Goal: Information Seeking & Learning: Find specific fact

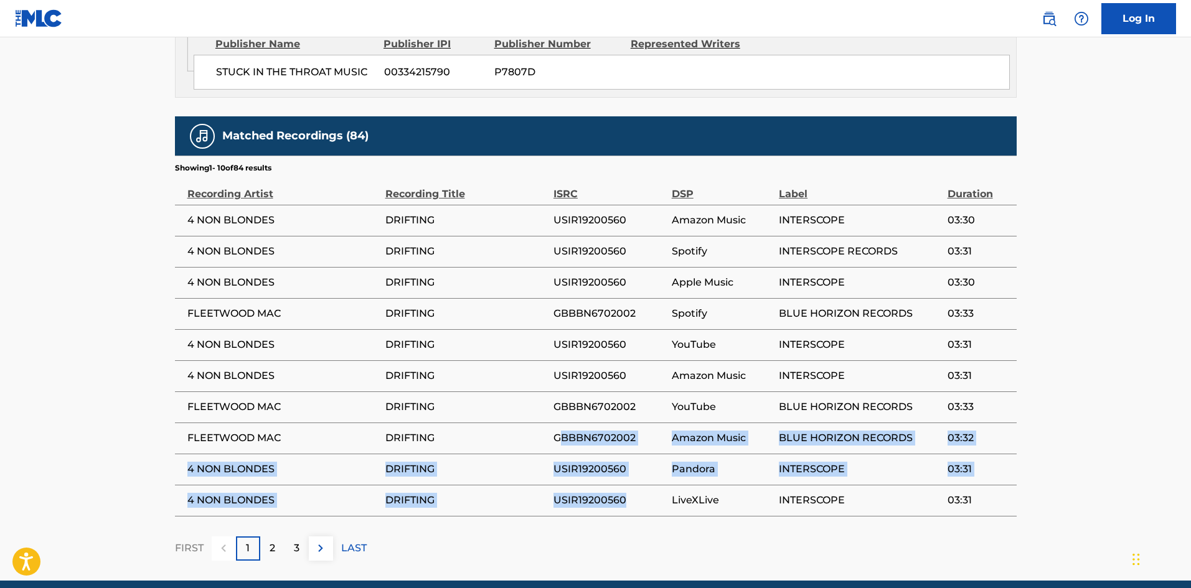
click at [559, 392] on tbody "4 NON BLONDES DRIFTING USIR19200560 Amazon Music INTERSCOPE 03:30 4 NON BLONDES…" at bounding box center [596, 360] width 842 height 311
click at [565, 431] on span "GBBBN6702002" at bounding box center [609, 438] width 112 height 15
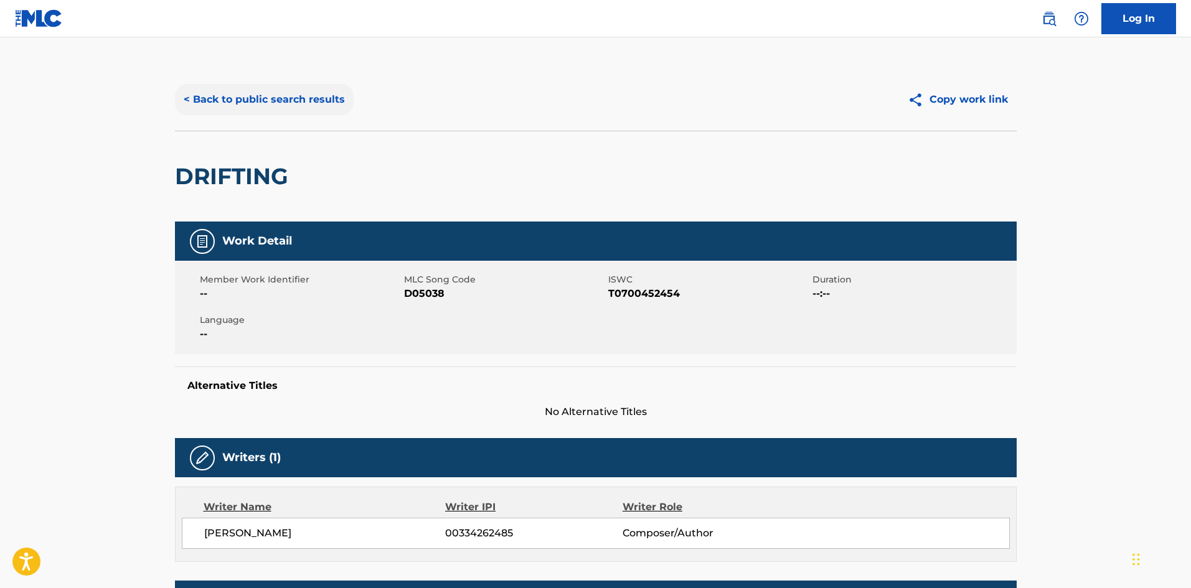
click at [292, 103] on button "< Back to public search results" at bounding box center [264, 99] width 179 height 31
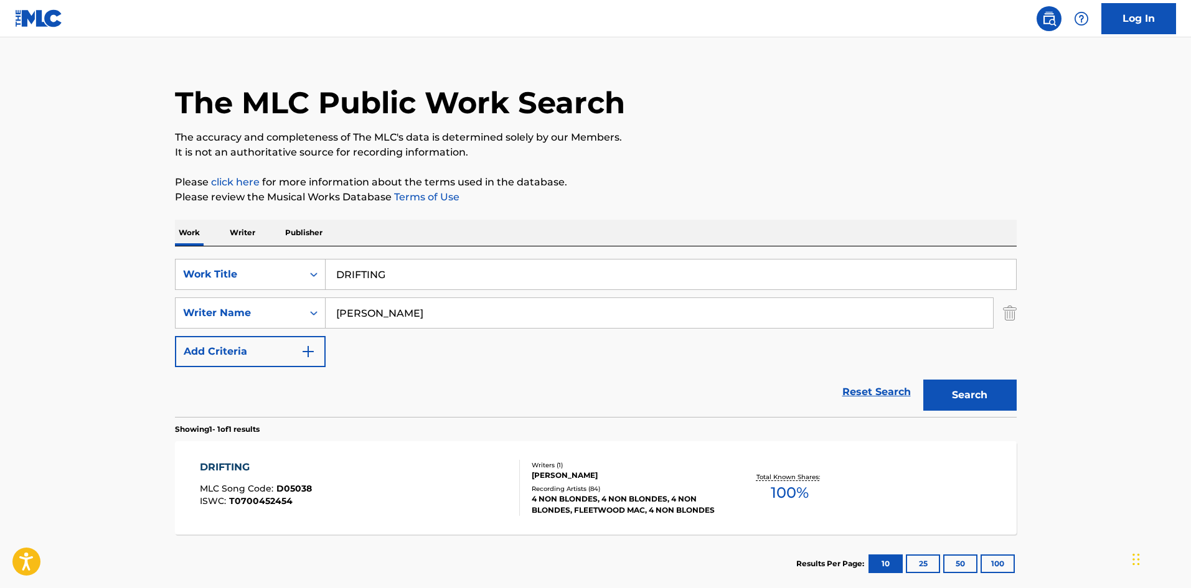
click at [402, 274] on input "DRIFTING" at bounding box center [671, 275] width 690 height 30
paste input "PLEASANTLY BLUE"
type input "PLEASANTLY BLUE"
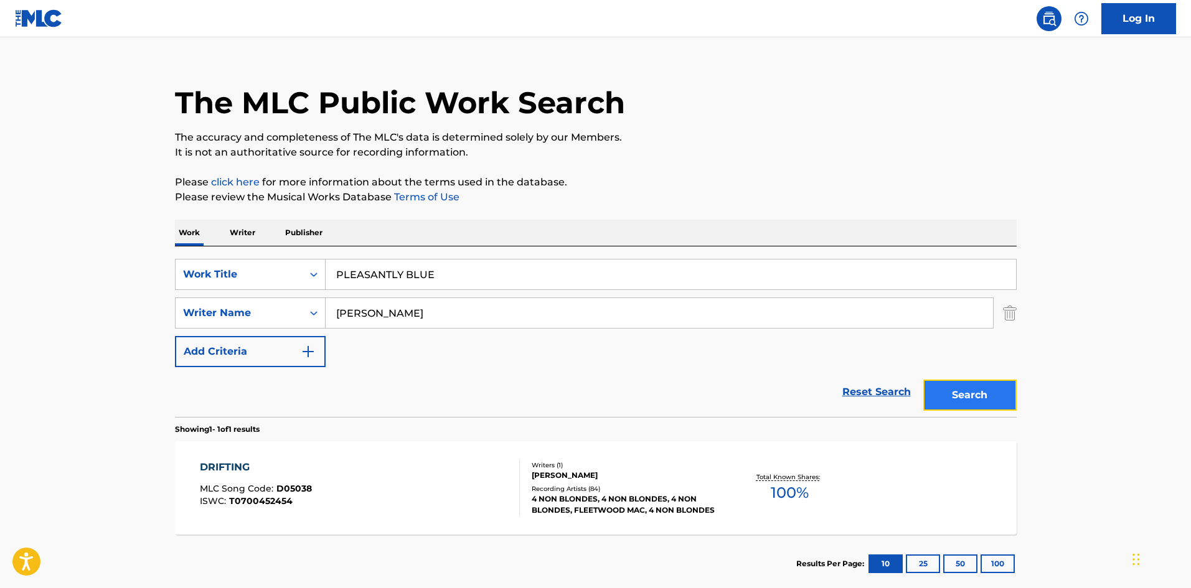
click at [969, 400] on button "Search" at bounding box center [969, 395] width 93 height 31
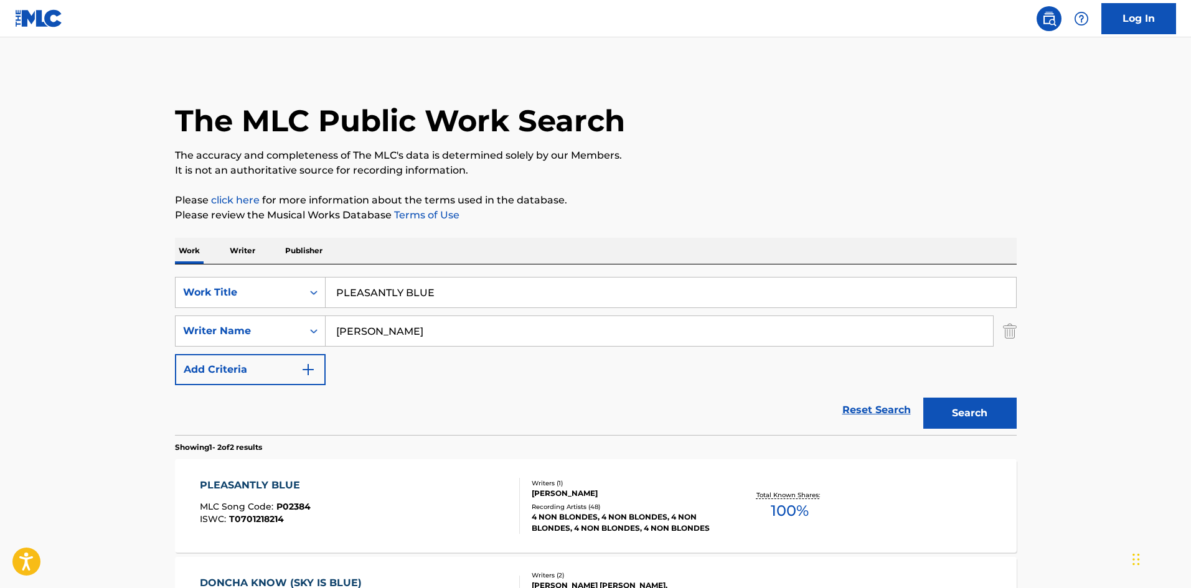
scroll to position [62, 0]
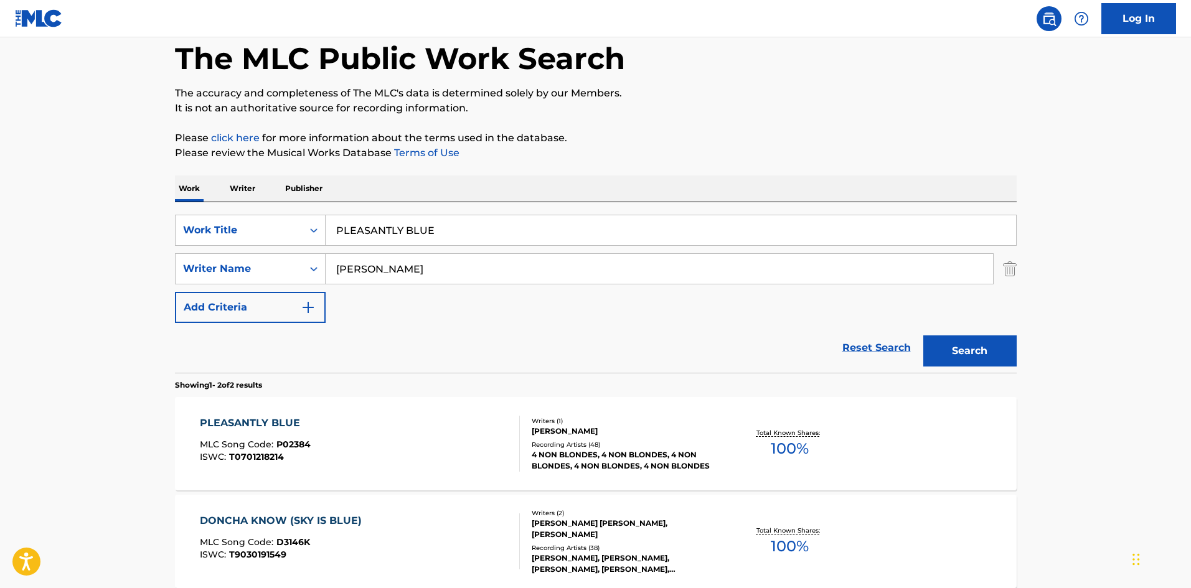
click at [258, 420] on div "PLEASANTLY BLUE" at bounding box center [255, 423] width 111 height 15
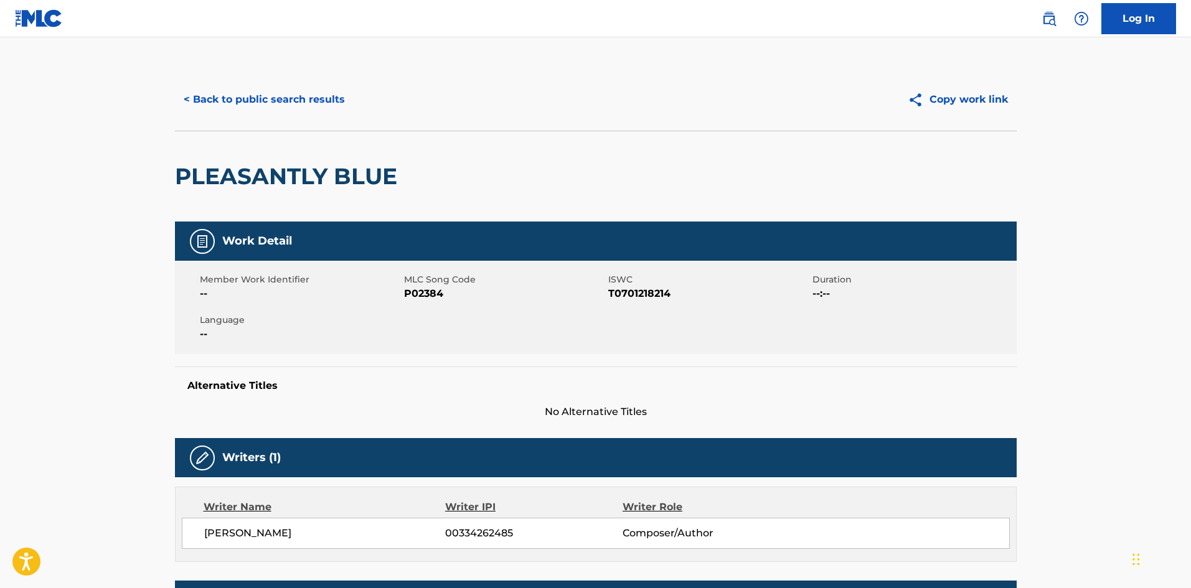
click at [623, 294] on span "T0701218214" at bounding box center [708, 293] width 201 height 15
copy span "T0701218214"
drag, startPoint x: 642, startPoint y: 282, endPoint x: 623, endPoint y: 293, distance: 22.0
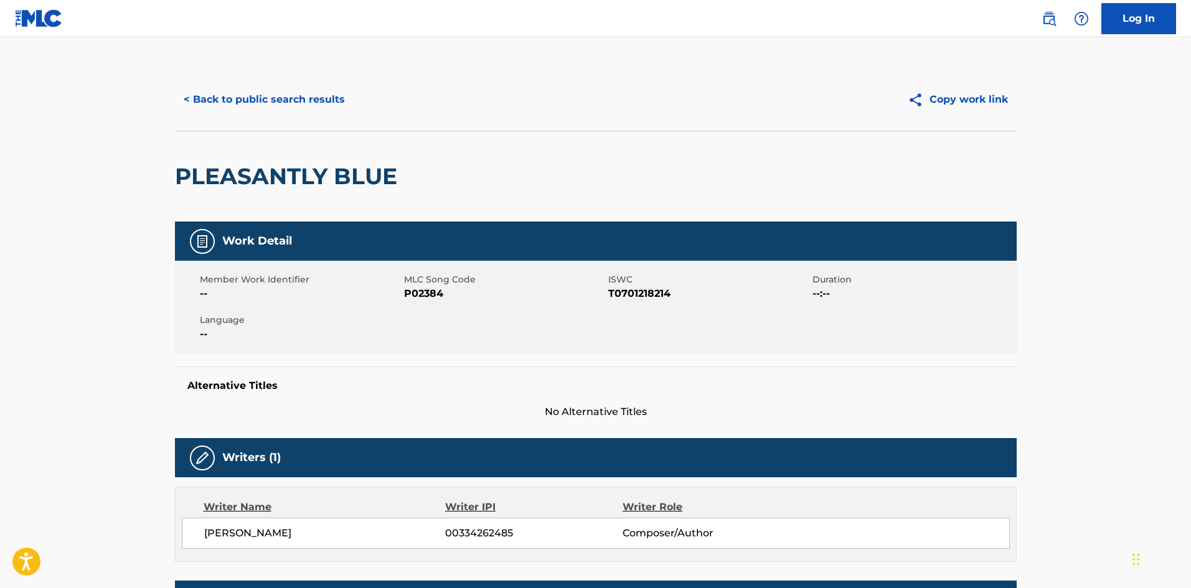
click at [623, 293] on span "T0701218214" at bounding box center [708, 293] width 201 height 15
copy span "T0701218214"
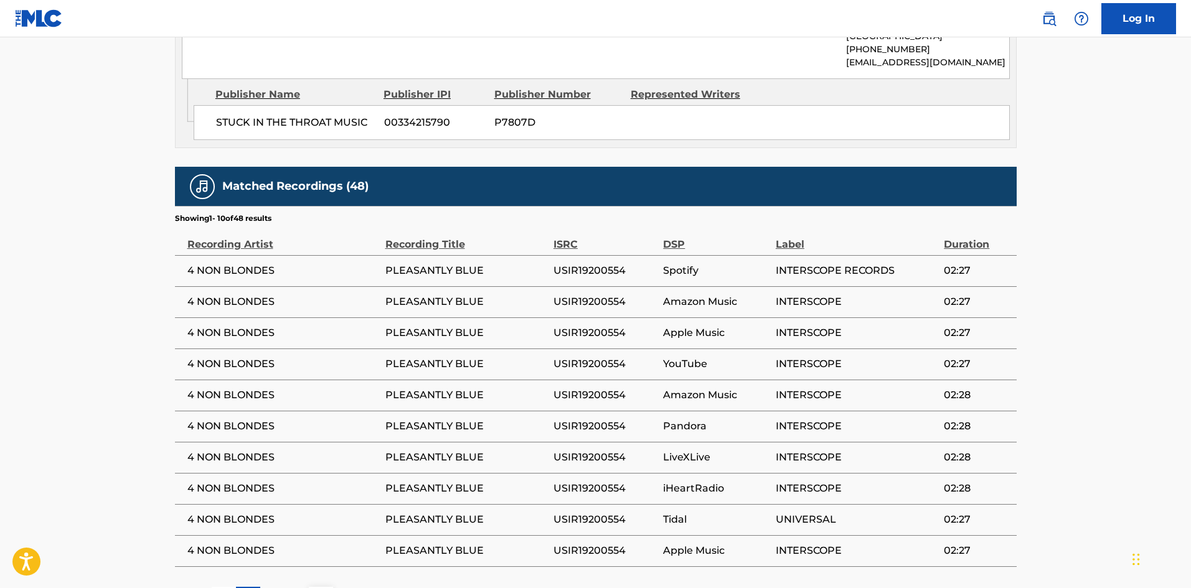
scroll to position [976, 0]
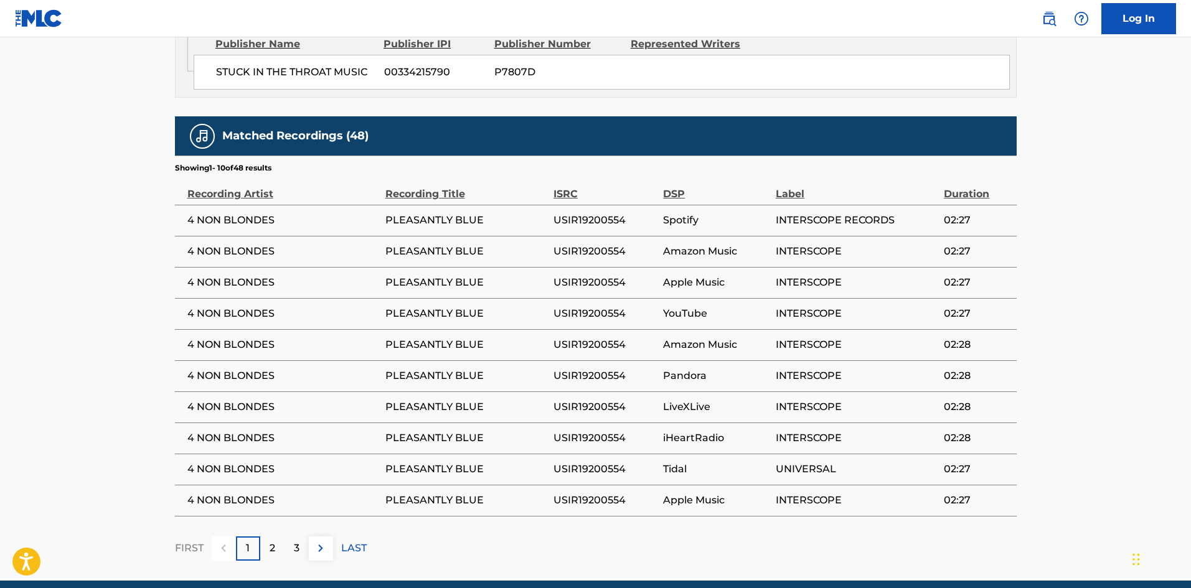
click at [603, 213] on span "USIR19200554" at bounding box center [604, 220] width 103 height 15
copy span "USIR19200554"
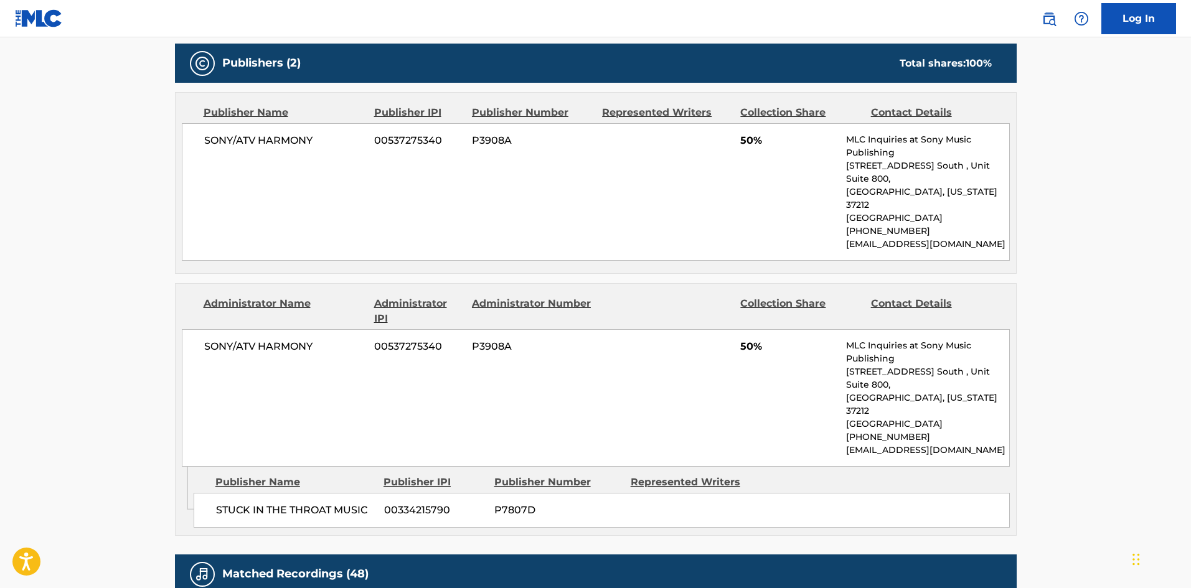
scroll to position [560, 0]
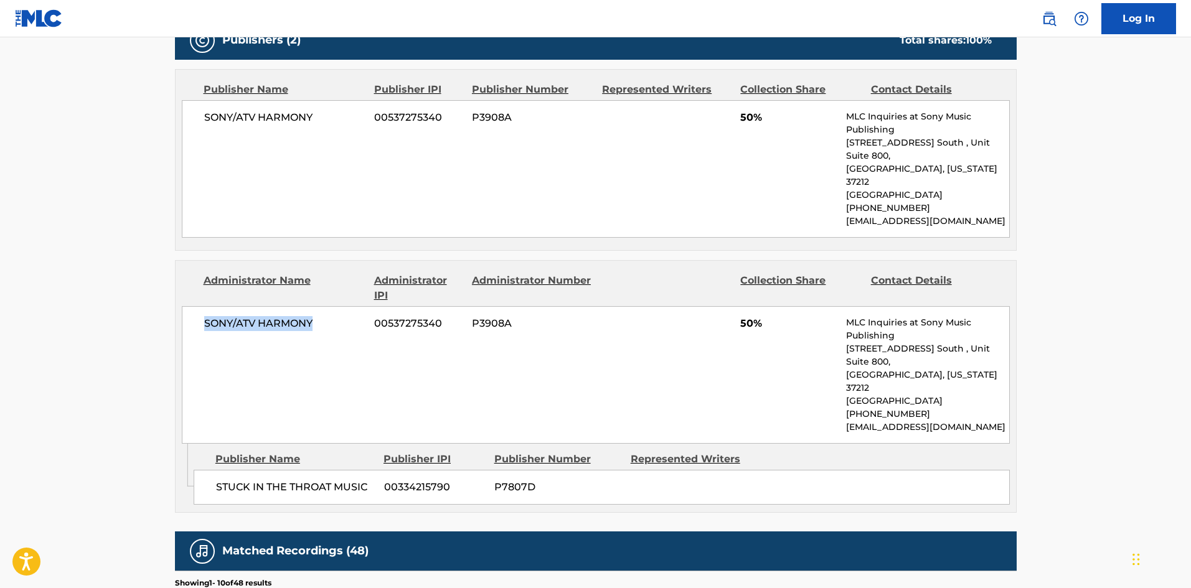
drag, startPoint x: 335, startPoint y: 301, endPoint x: 205, endPoint y: 300, distance: 129.5
click at [205, 316] on span "SONY/ATV HARMONY" at bounding box center [284, 323] width 161 height 15
click at [284, 119] on span "SONY/ATV HARMONY" at bounding box center [284, 117] width 161 height 15
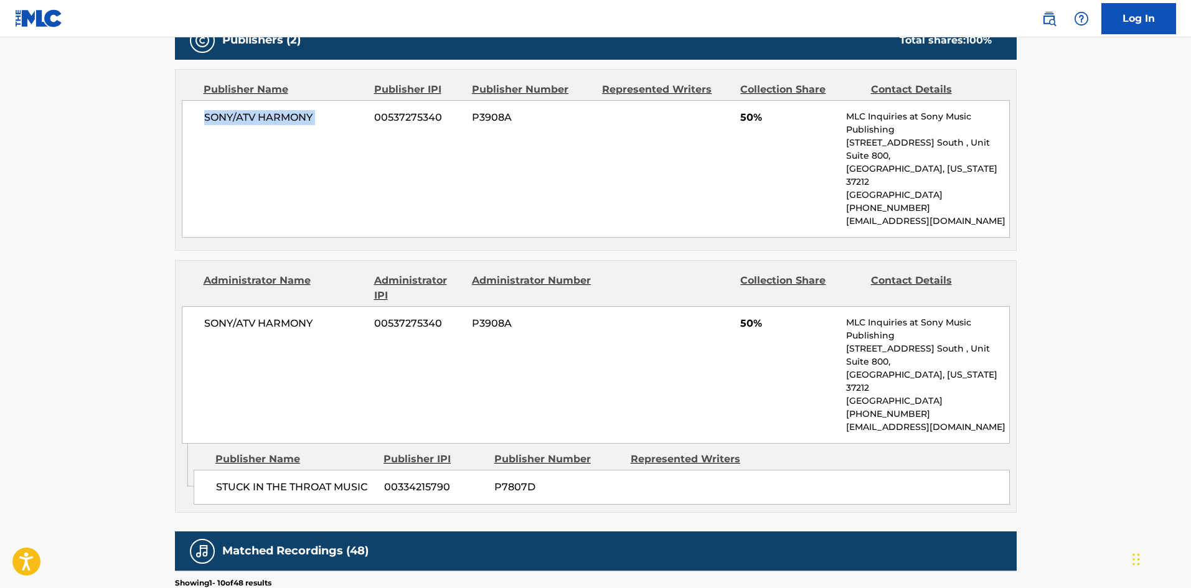
copy div "SONY/ATV HARMONY"
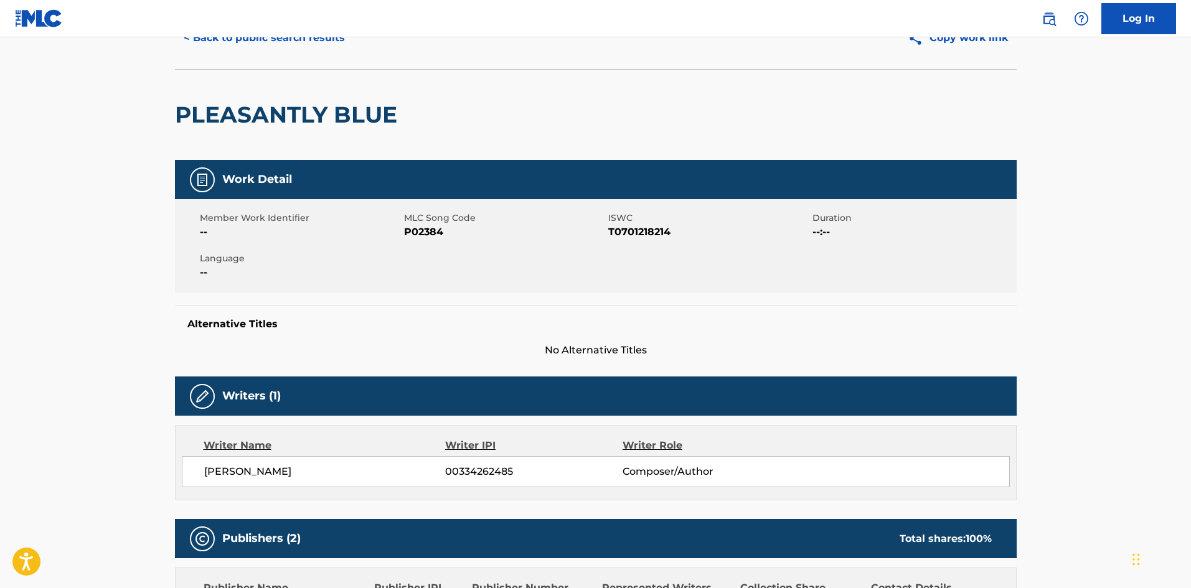
scroll to position [0, 0]
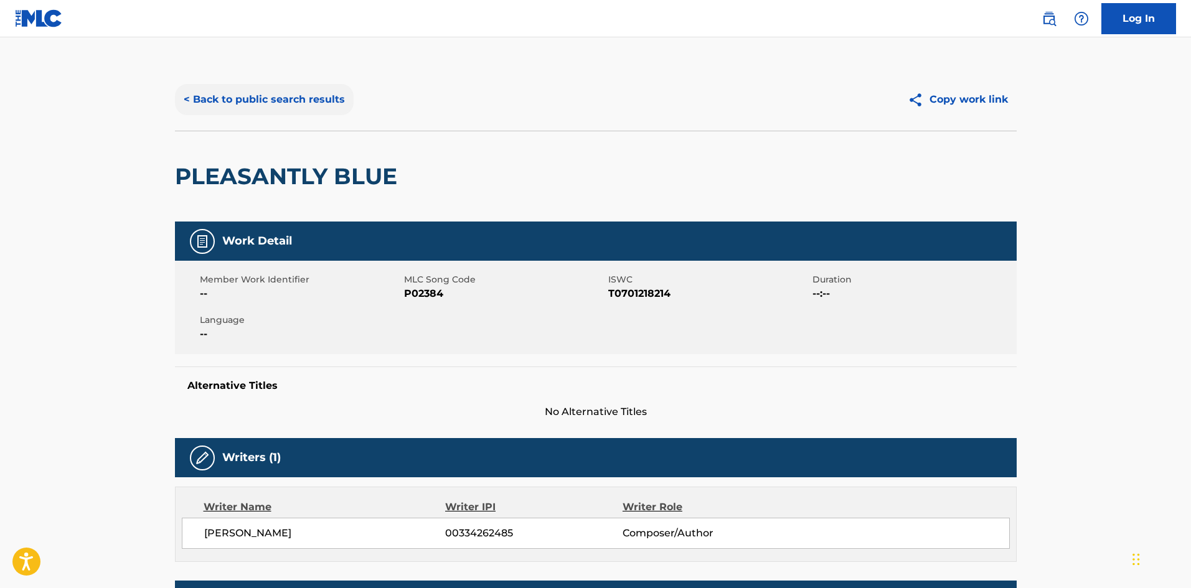
click at [273, 97] on button "< Back to public search results" at bounding box center [264, 99] width 179 height 31
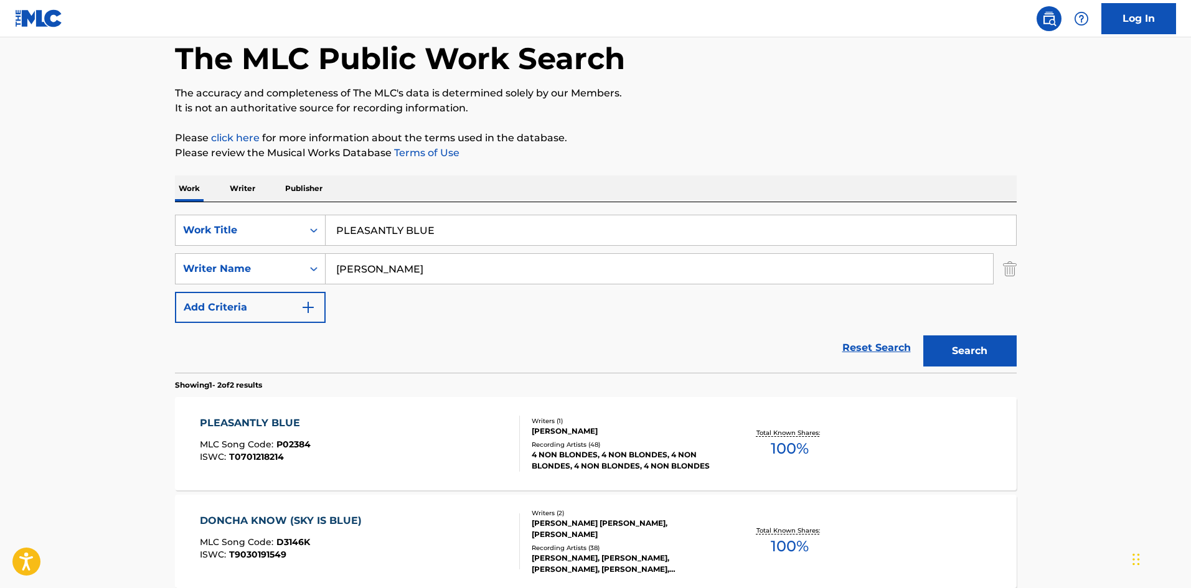
click at [442, 235] on input "PLEASANTLY BLUE" at bounding box center [671, 230] width 690 height 30
click at [923, 336] on button "Search" at bounding box center [969, 351] width 93 height 31
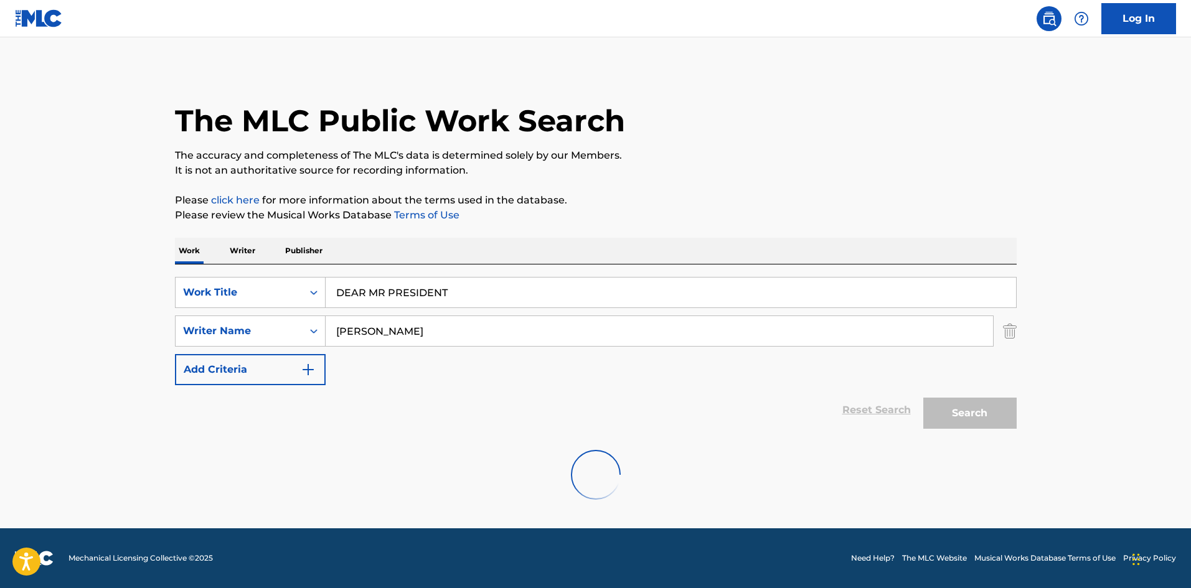
scroll to position [0, 0]
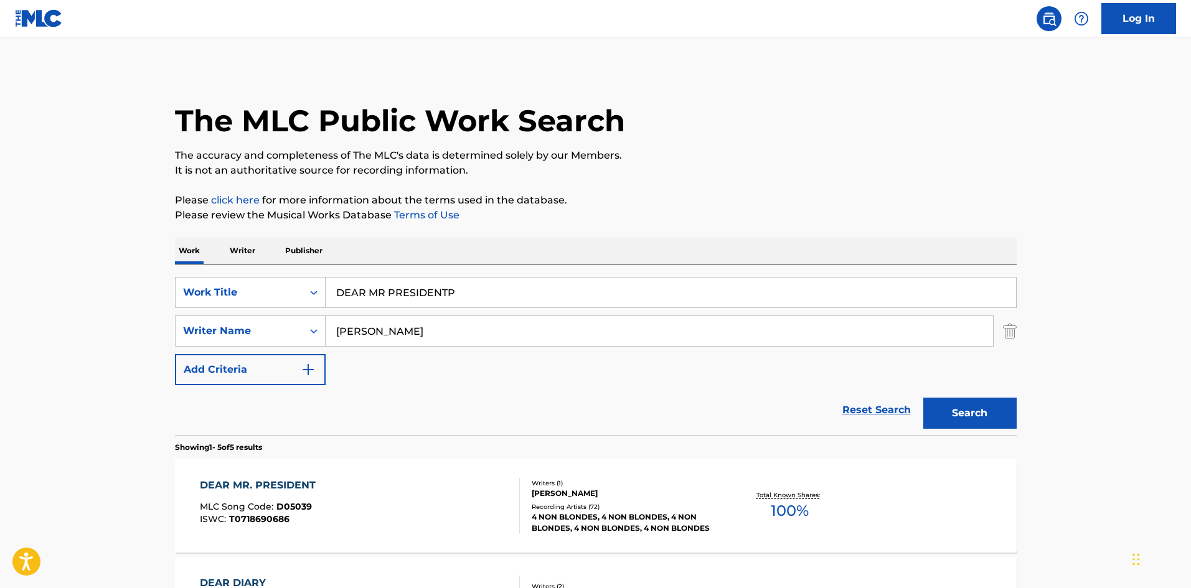
type input "DEAR MR PRESIDENT"
click at [516, 446] on section "Showing 1 - 5 of 5 results" at bounding box center [596, 444] width 842 height 18
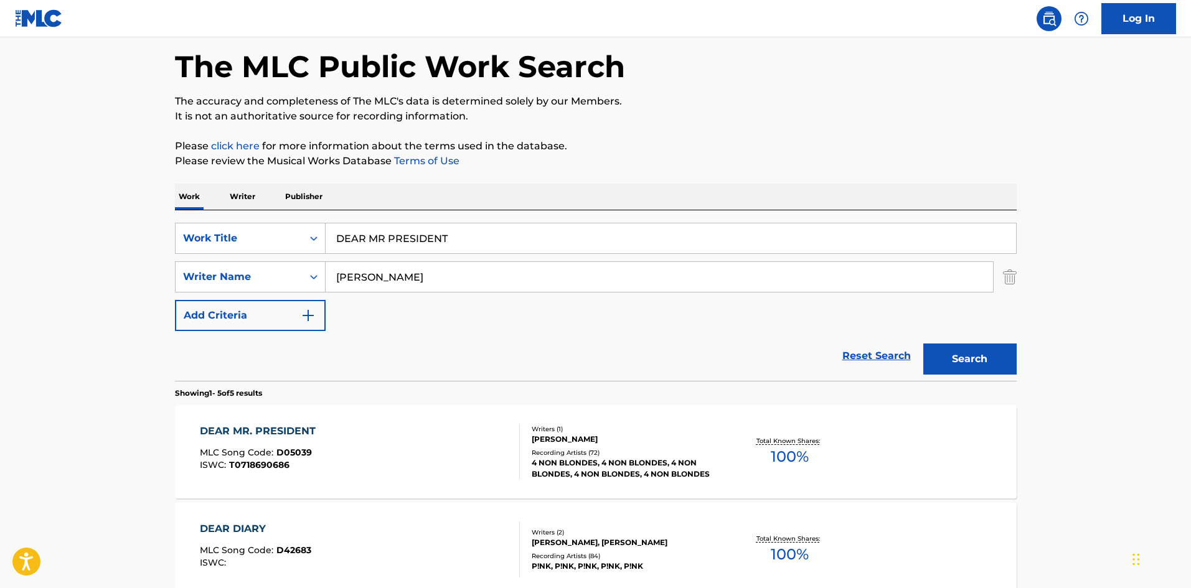
scroll to position [125, 0]
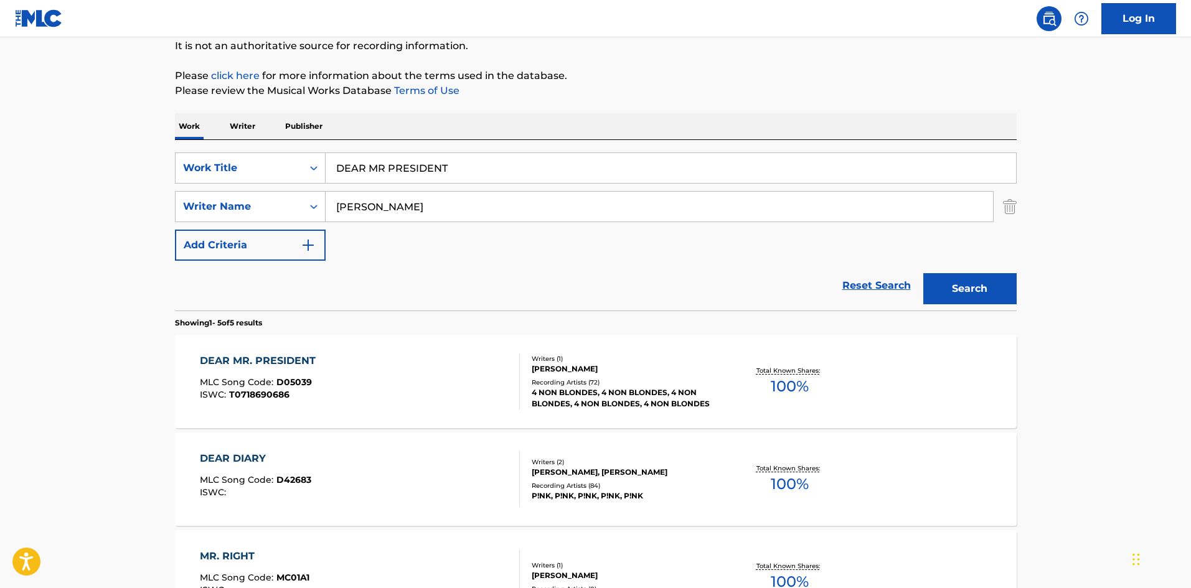
click at [456, 385] on div "DEAR MR. PRESIDENT MLC Song Code : D05039 ISWC : T0718690686" at bounding box center [360, 382] width 320 height 56
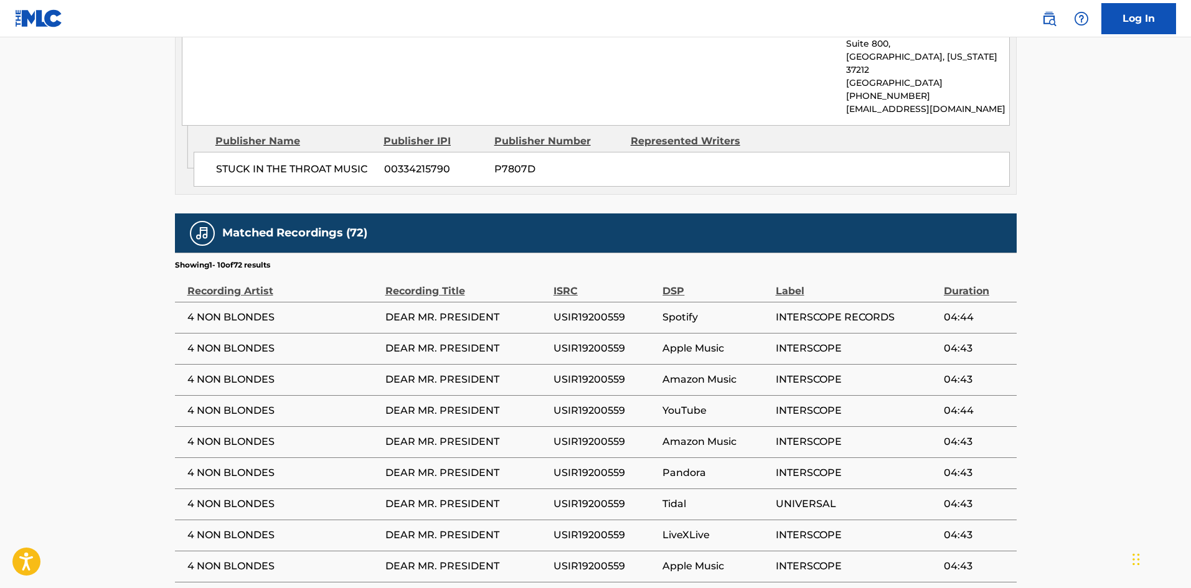
scroll to position [976, 0]
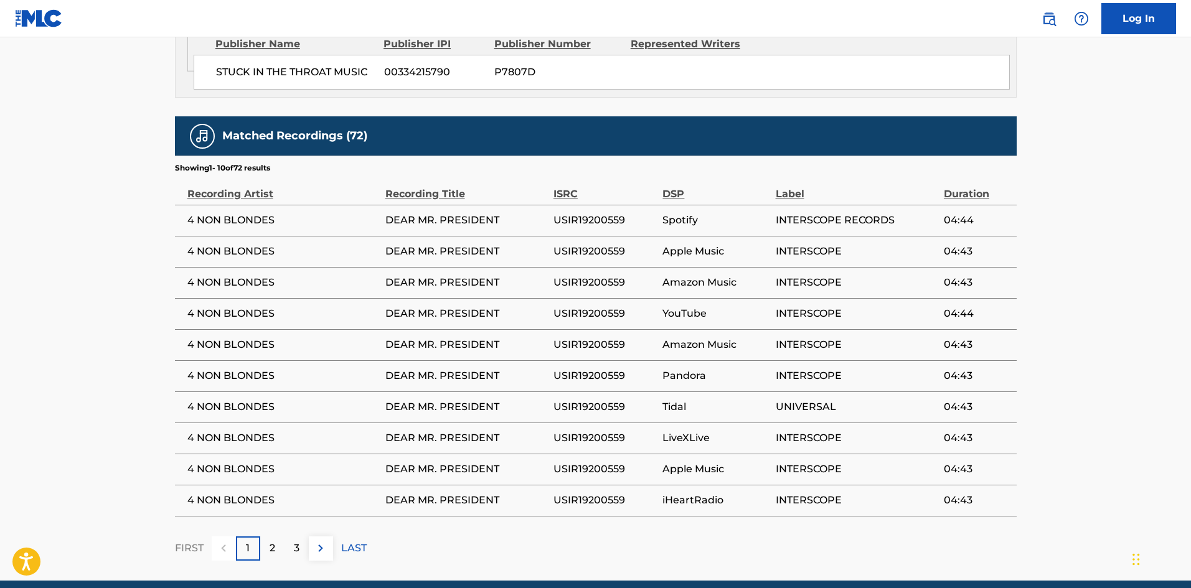
click at [596, 213] on span "USIR19200559" at bounding box center [604, 220] width 103 height 15
click at [595, 213] on span "USIR19200559" at bounding box center [604, 220] width 103 height 15
copy div "USIR19200559"
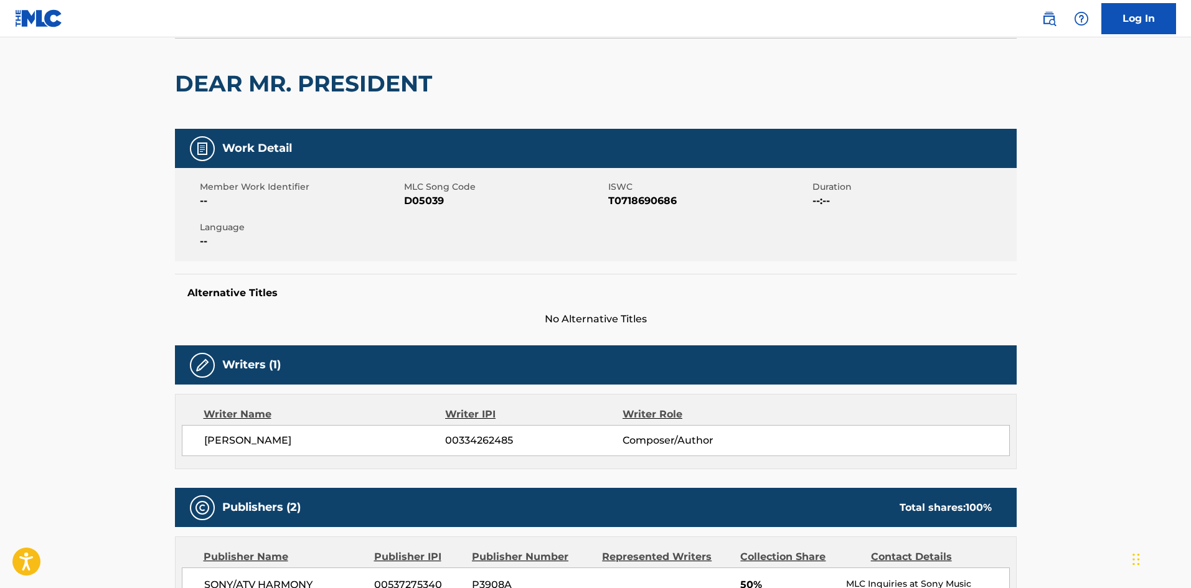
scroll to position [0, 0]
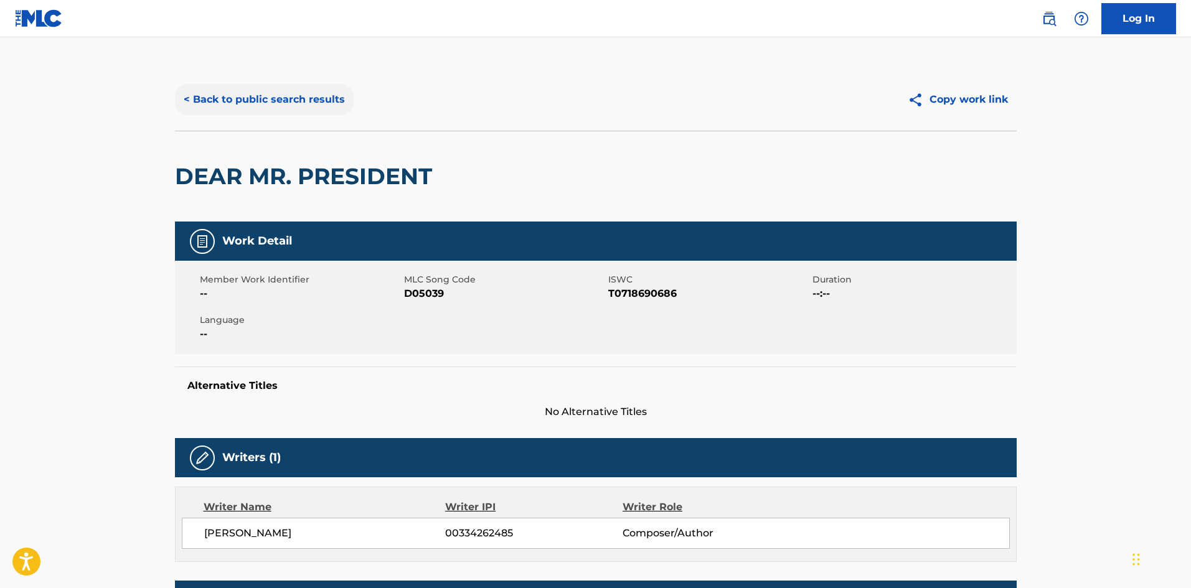
click at [286, 95] on button "< Back to public search results" at bounding box center [264, 99] width 179 height 31
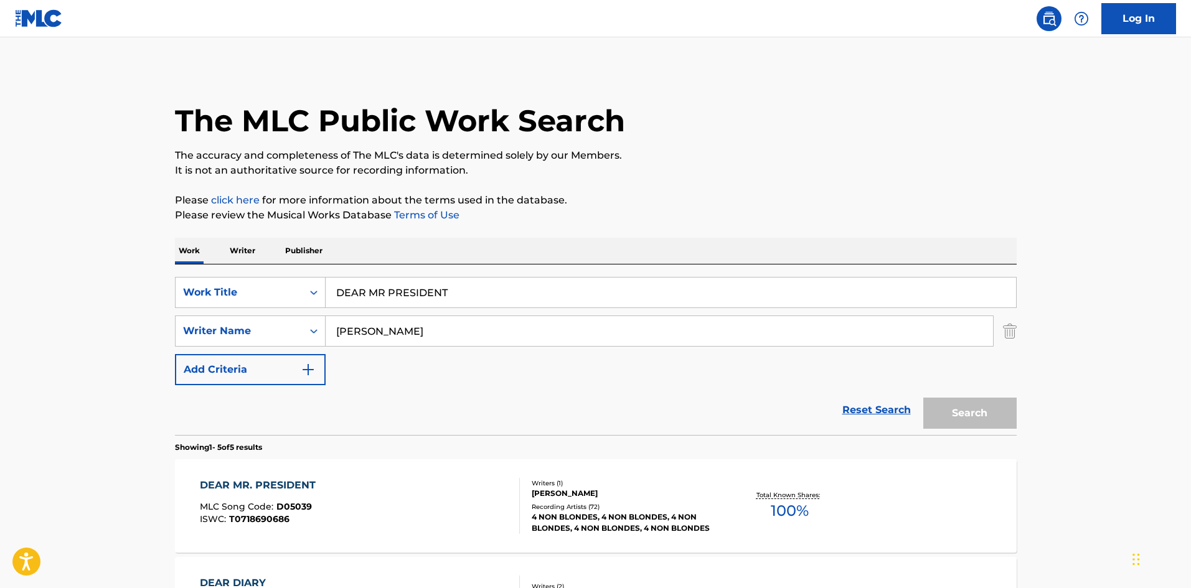
scroll to position [125, 0]
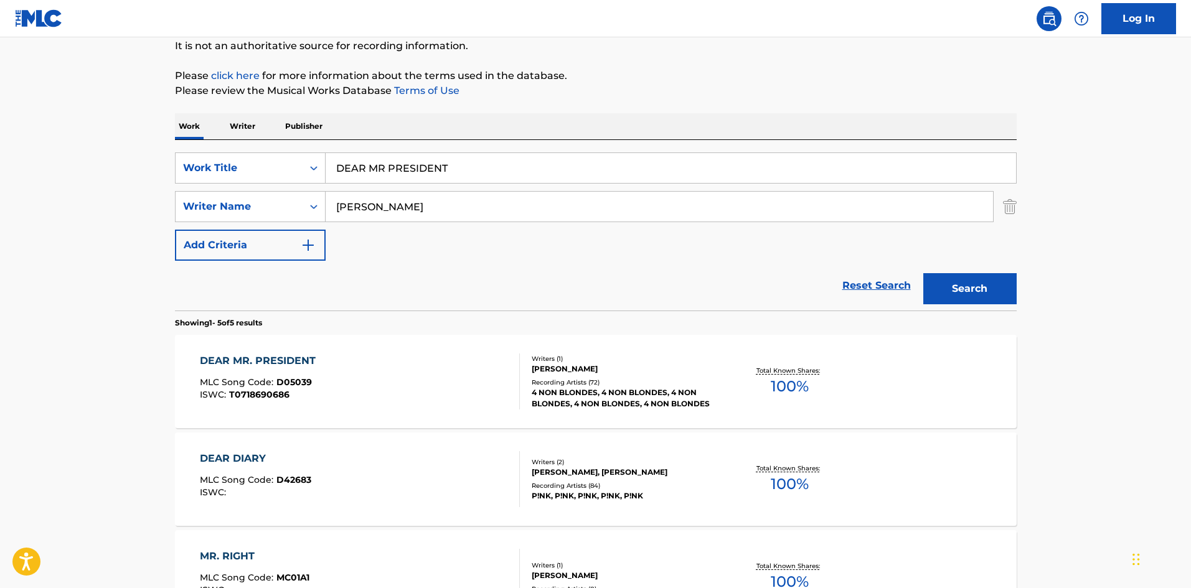
click at [412, 168] on input "DEAR MR PRESIDENT" at bounding box center [671, 168] width 690 height 30
paste input "TRAIN"
type input "TRAIN"
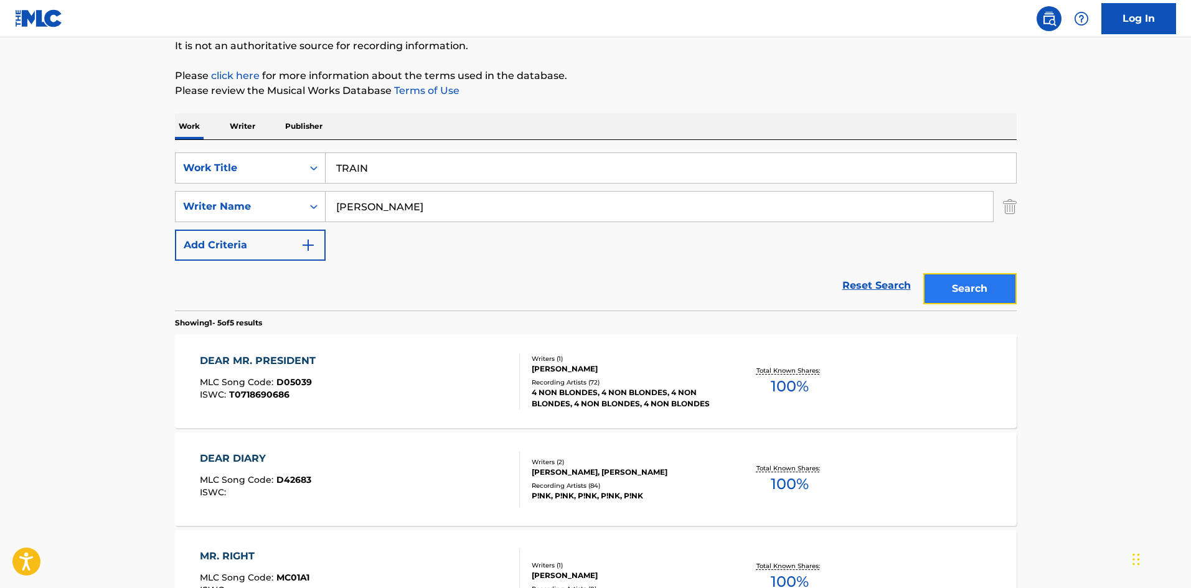
click at [981, 280] on button "Search" at bounding box center [969, 288] width 93 height 31
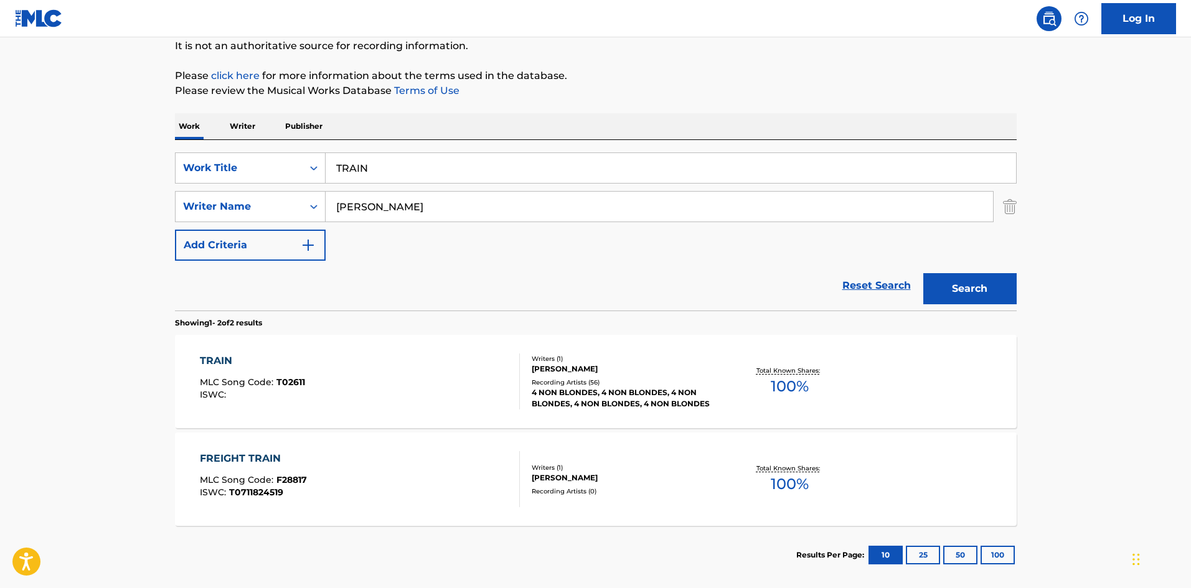
click at [448, 355] on div "TRAIN MLC Song Code : T02611 ISWC :" at bounding box center [360, 382] width 320 height 56
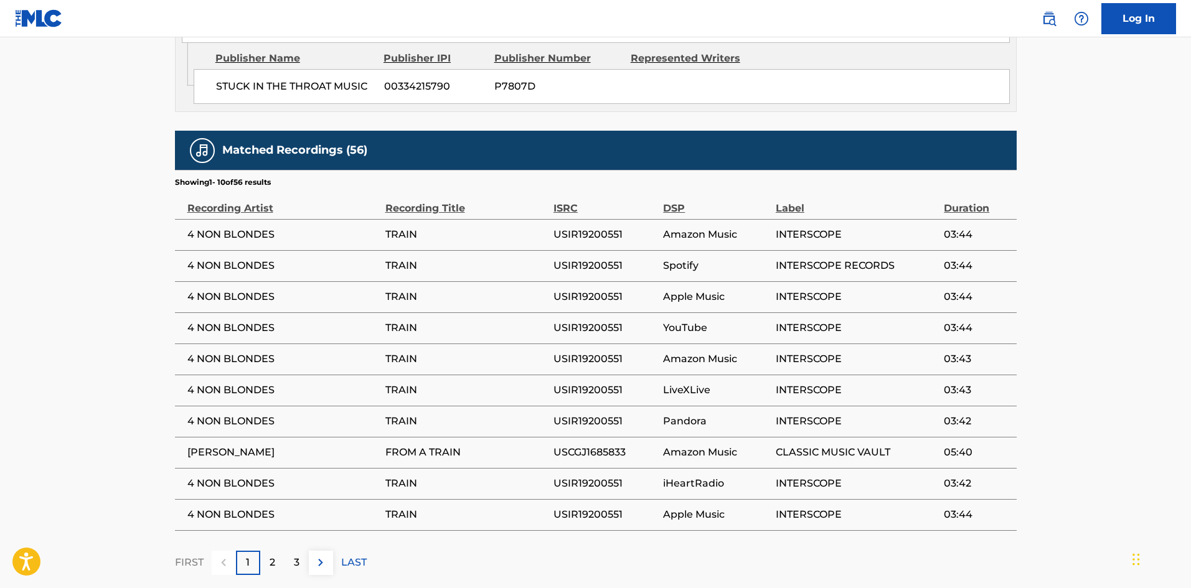
scroll to position [976, 0]
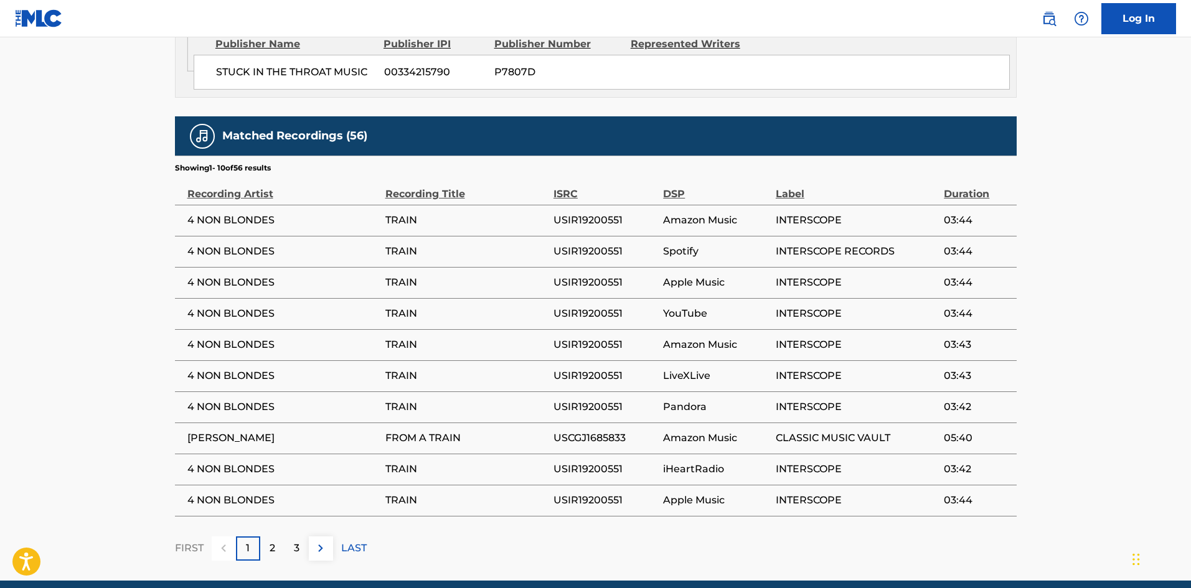
click at [593, 462] on span "USIR19200551" at bounding box center [604, 469] width 103 height 15
copy span "USIR19200551"
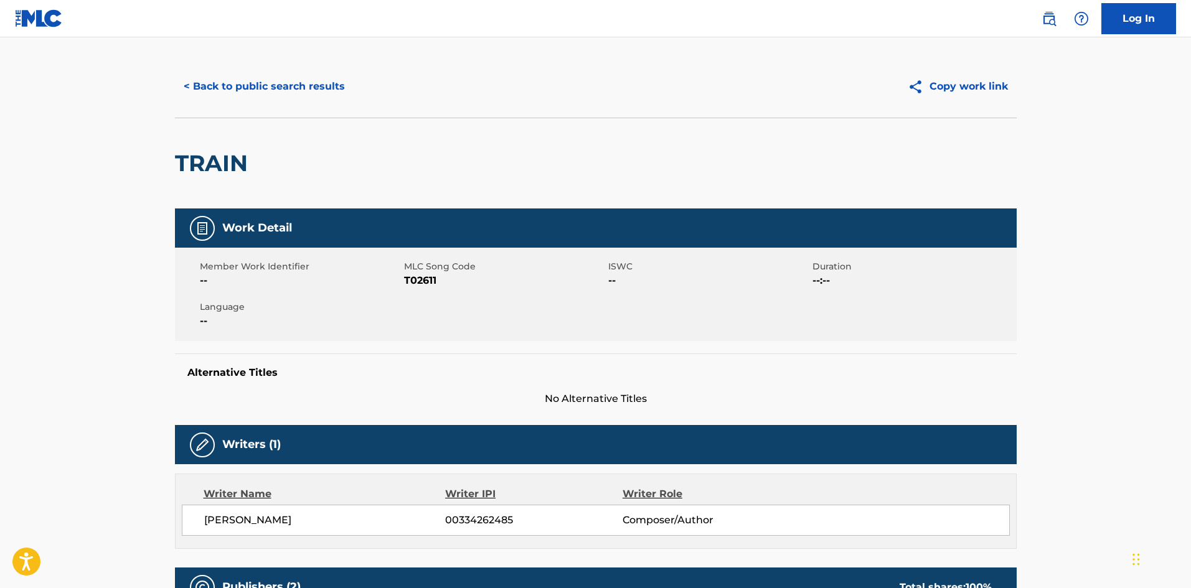
scroll to position [0, 0]
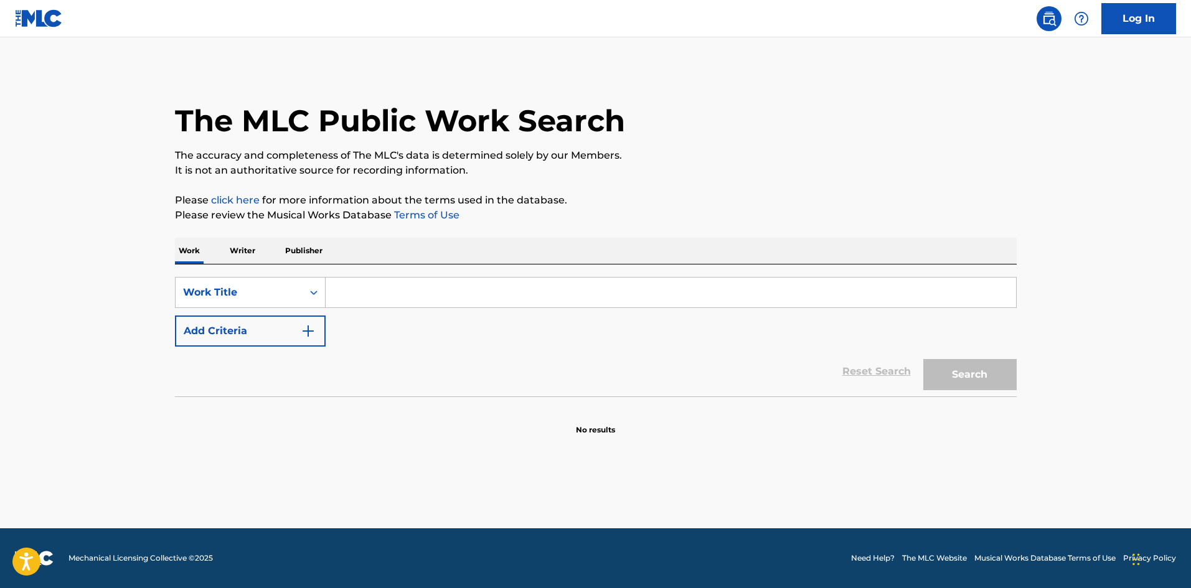
click at [364, 300] on input "Search Form" at bounding box center [671, 293] width 690 height 30
type input "dusty bibles"
click at [923, 359] on button "Search" at bounding box center [969, 374] width 93 height 31
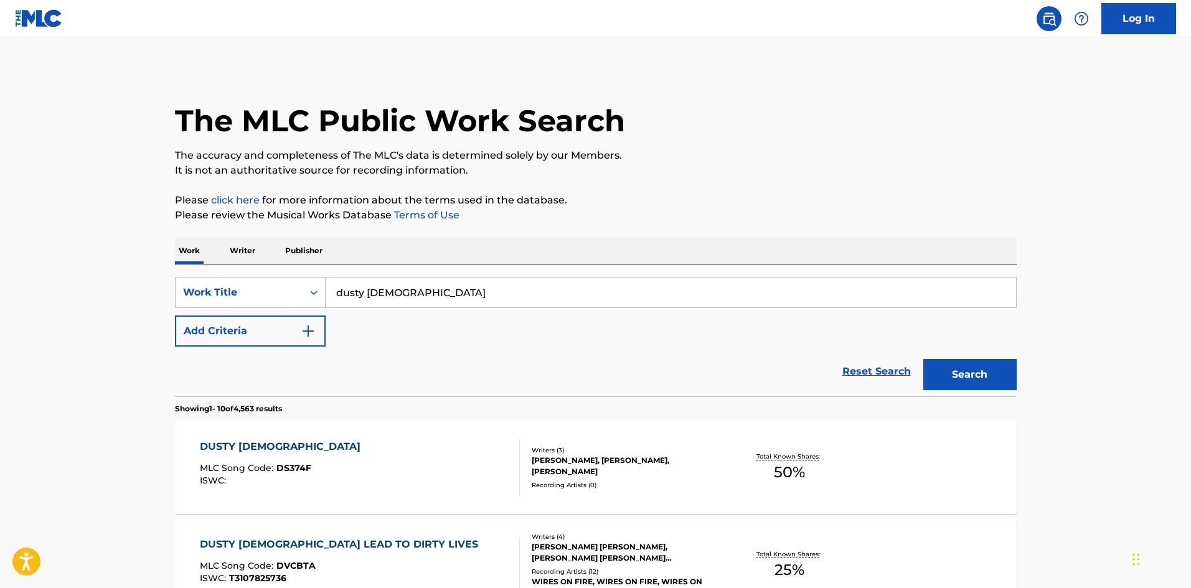
click at [316, 461] on div "DUSTY BIBLES MLC Song Code : DS374F ISWC :" at bounding box center [360, 468] width 320 height 56
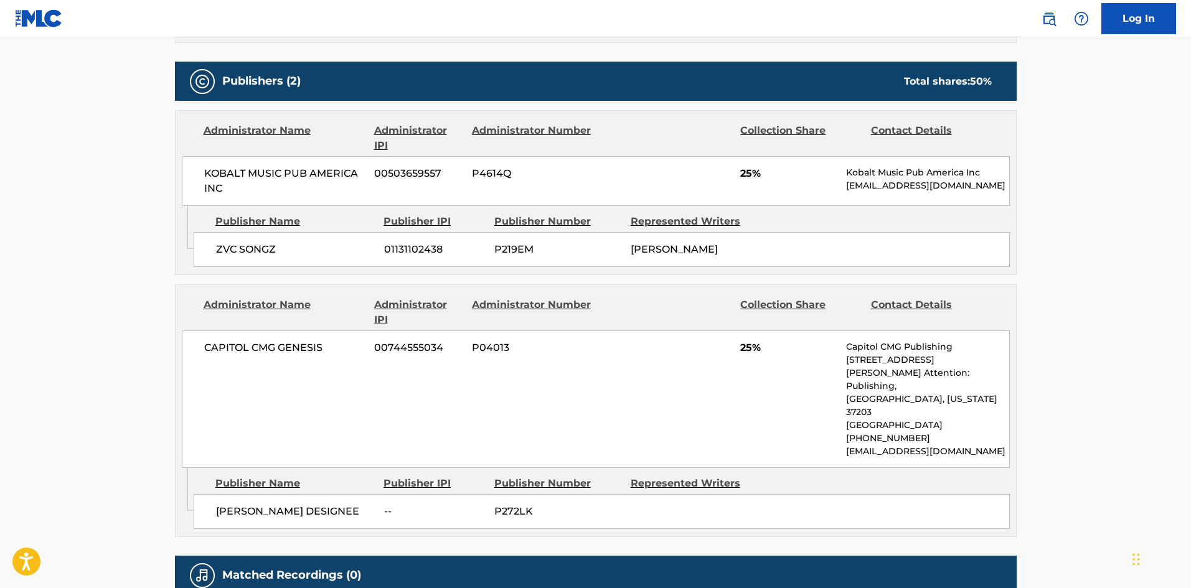
scroll to position [472, 0]
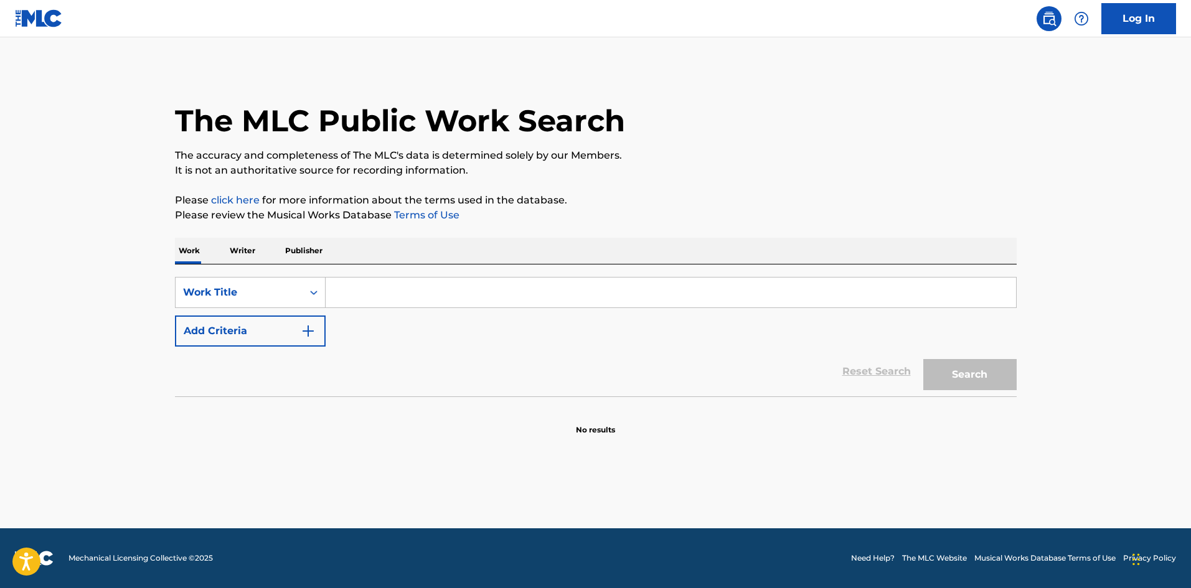
click at [385, 287] on input "Search Form" at bounding box center [671, 293] width 690 height 30
type input "she's as lovely as a breeze"
click at [923, 359] on button "Search" at bounding box center [969, 374] width 93 height 31
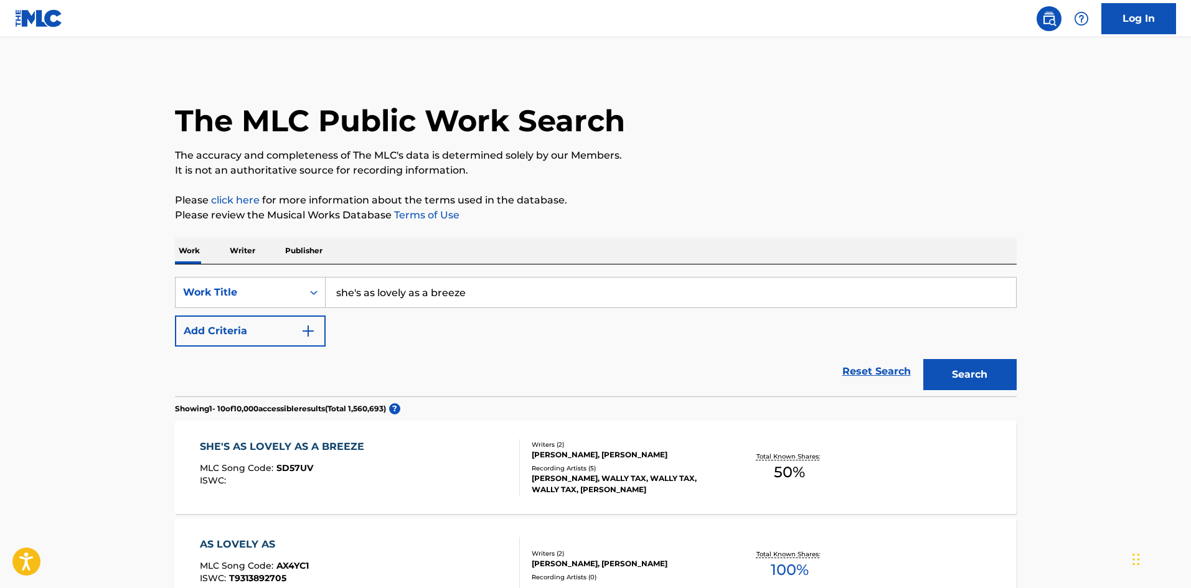
scroll to position [62, 0]
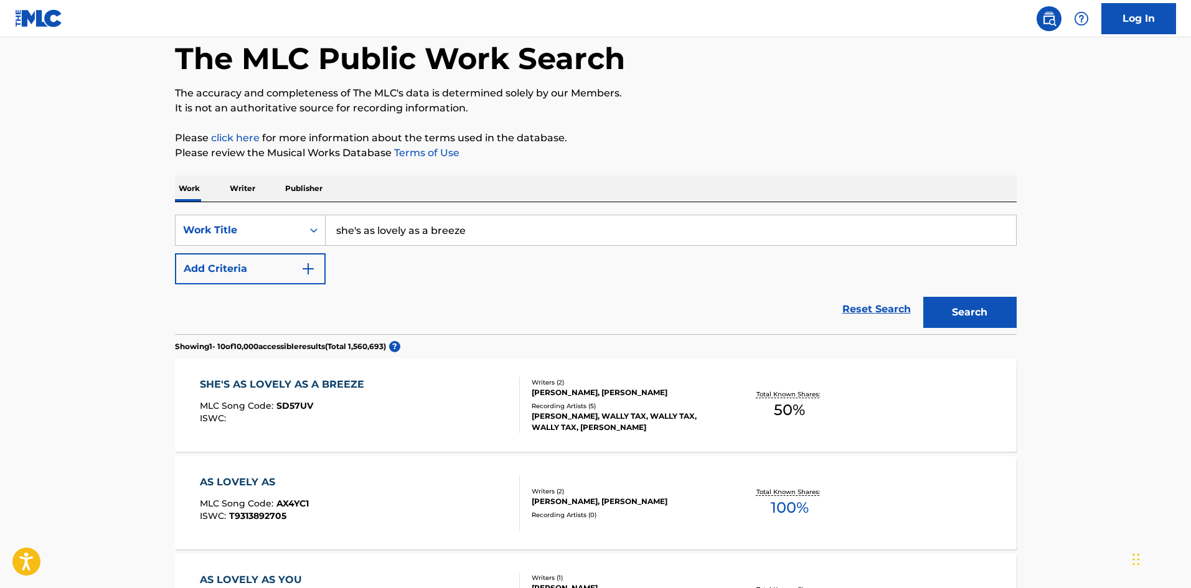
click at [417, 418] on div "SHE'S AS LOVELY AS A BREEZE MLC Song Code : SD57UV ISWC :" at bounding box center [360, 405] width 320 height 56
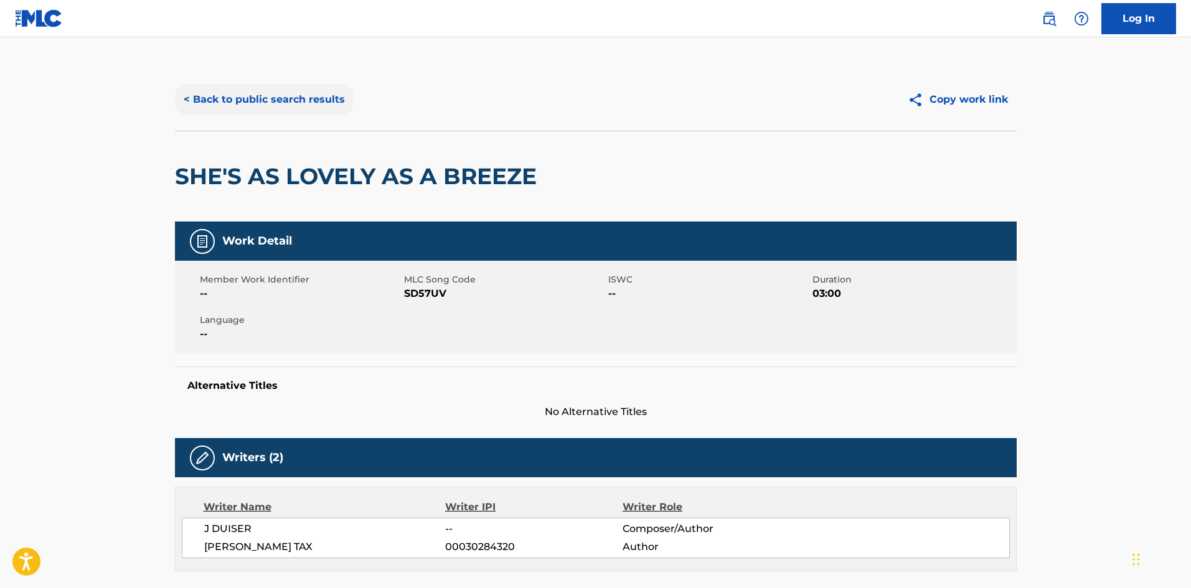
click at [225, 92] on button "< Back to public search results" at bounding box center [264, 99] width 179 height 31
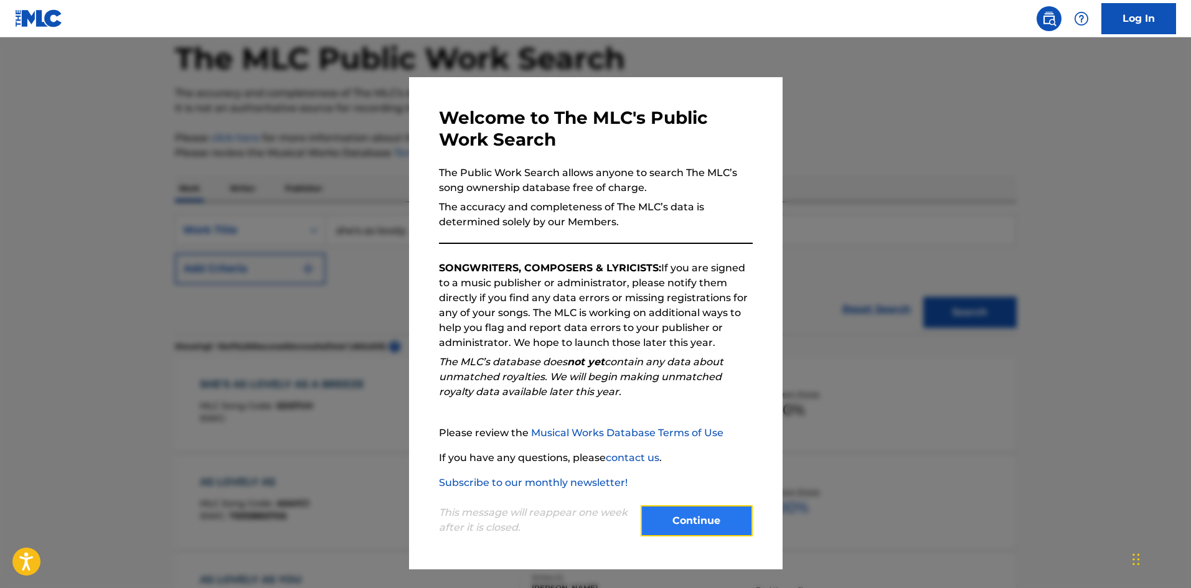
click at [705, 530] on button "Continue" at bounding box center [697, 521] width 112 height 31
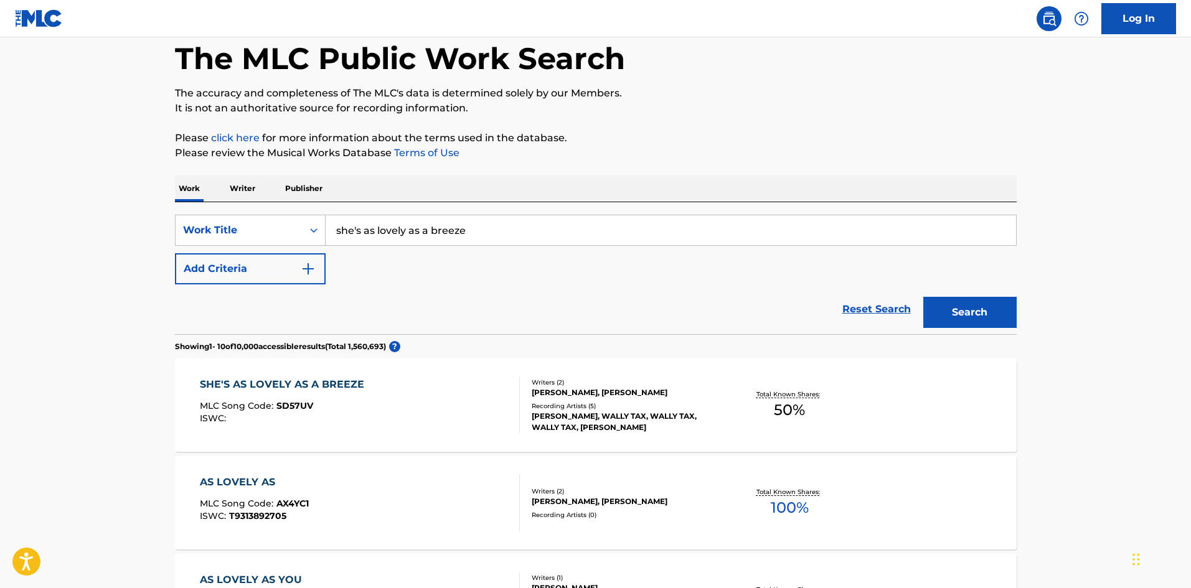
click at [392, 214] on div "SearchWithCriteria6e0ac1b6-1aa1-488a-9e3e-7b08d9013eab Work Title she's as love…" at bounding box center [596, 268] width 842 height 132
drag, startPoint x: 395, startPoint y: 215, endPoint x: 395, endPoint y: 230, distance: 15.0
click at [395, 216] on div "she's as lovely as a breeze" at bounding box center [671, 230] width 691 height 31
click at [396, 230] on input "she's as lovely as a breeze" at bounding box center [671, 230] width 690 height 30
click at [397, 230] on input "she's as lovely as a breeze" at bounding box center [671, 230] width 690 height 30
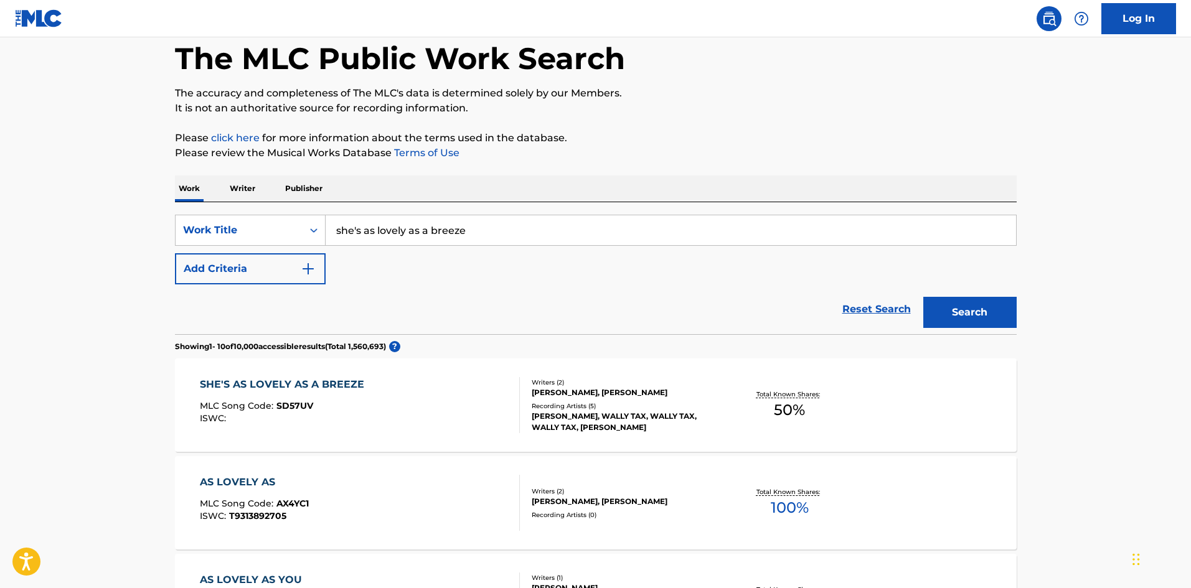
click at [397, 230] on input "she's as lovely as a breeze" at bounding box center [671, 230] width 690 height 30
type input "SI TE PILLARA"
click at [923, 297] on button "Search" at bounding box center [969, 312] width 93 height 31
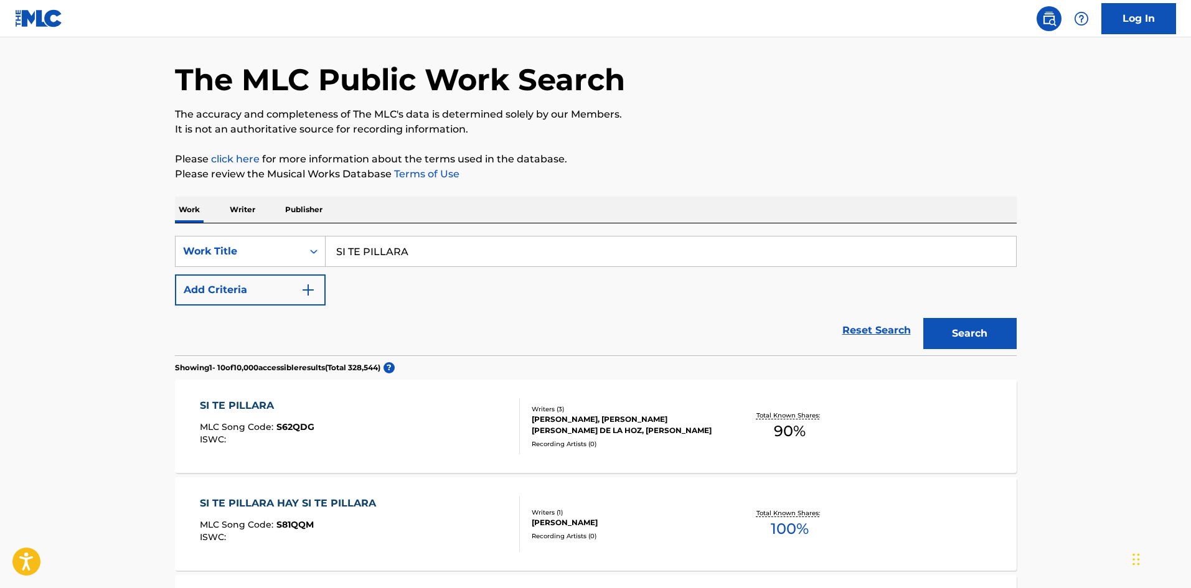
scroll to position [125, 0]
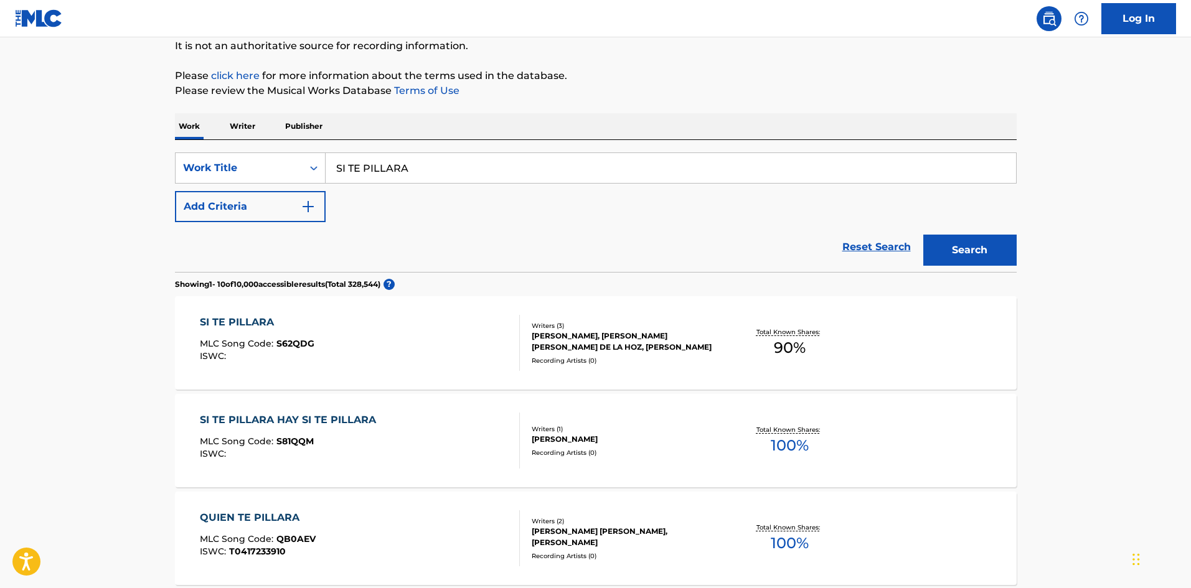
click at [448, 362] on div "SI TE PILLARA MLC Song Code : S62QDG ISWC :" at bounding box center [360, 343] width 320 height 56
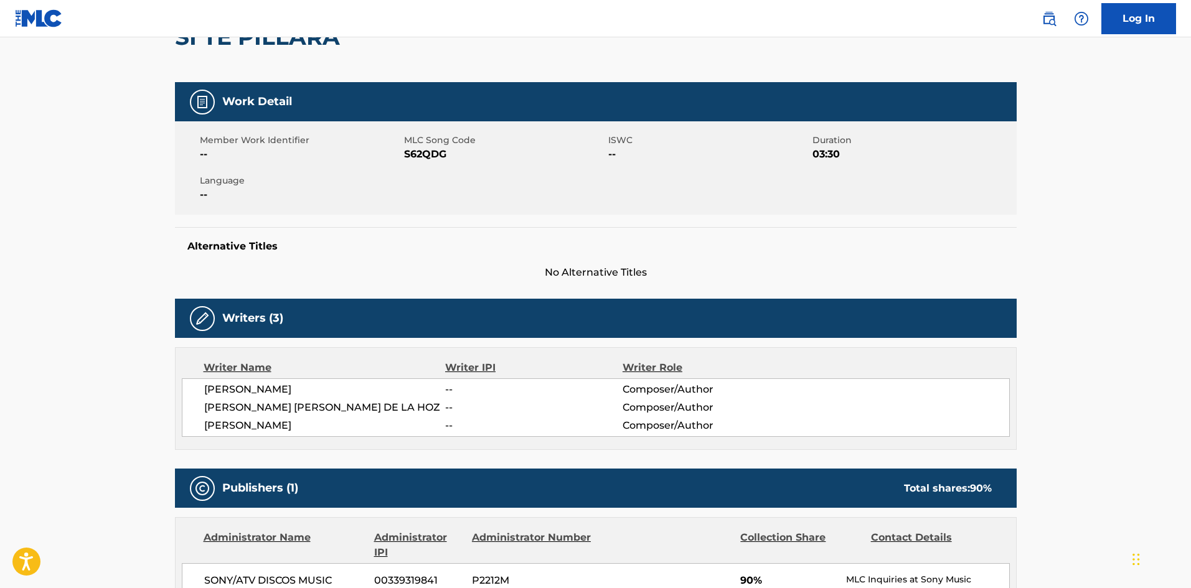
scroll to position [249, 0]
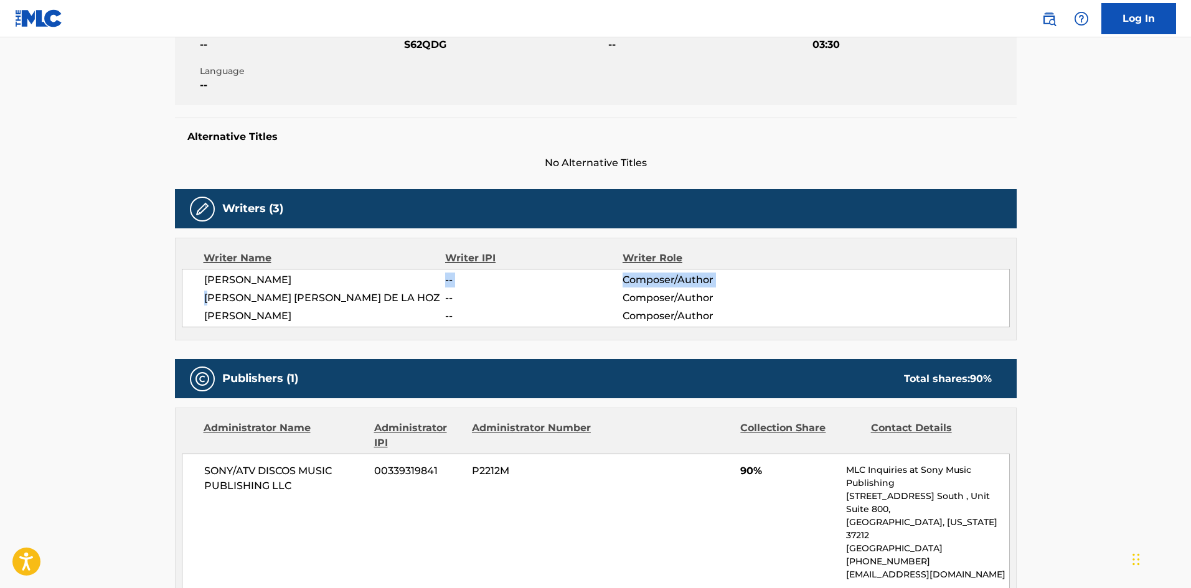
drag, startPoint x: 210, startPoint y: 290, endPoint x: 436, endPoint y: 286, distance: 225.4
click at [436, 286] on div "DIEGO MARQUEZ -- Composer/Author EDWIN JOSE COLLAZOS DE LA HOZ -- Composer/Auth…" at bounding box center [596, 298] width 828 height 59
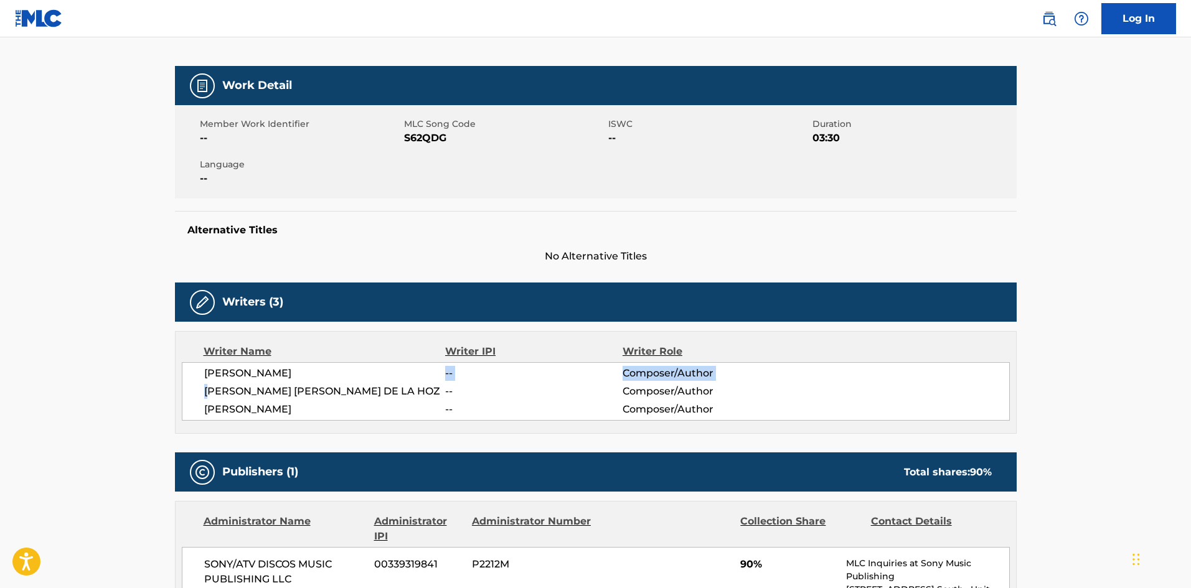
scroll to position [0, 0]
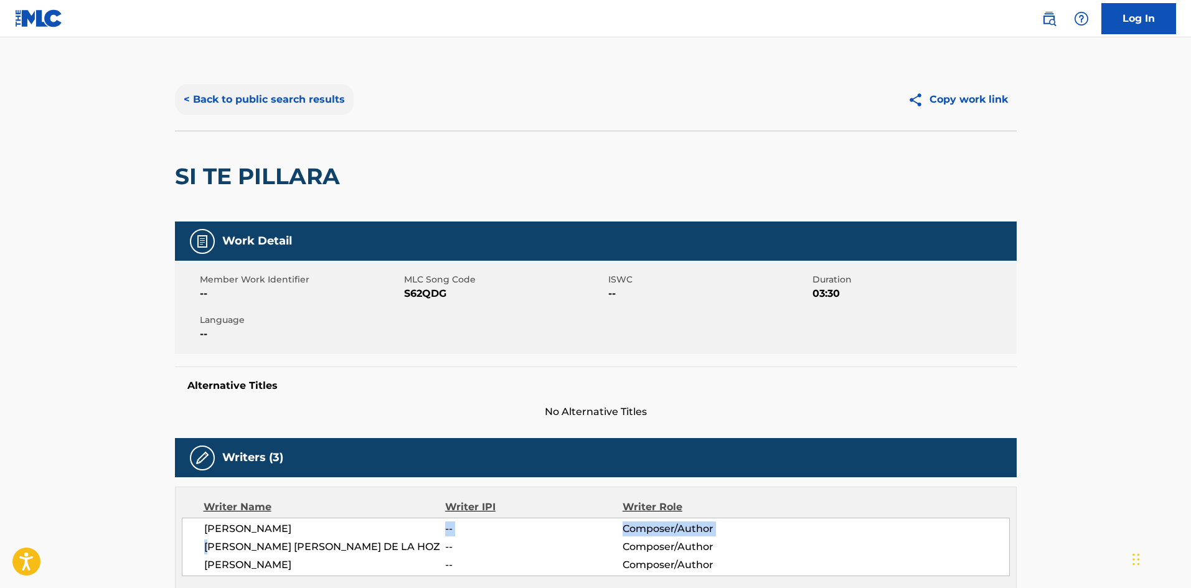
click at [274, 90] on button "< Back to public search results" at bounding box center [264, 99] width 179 height 31
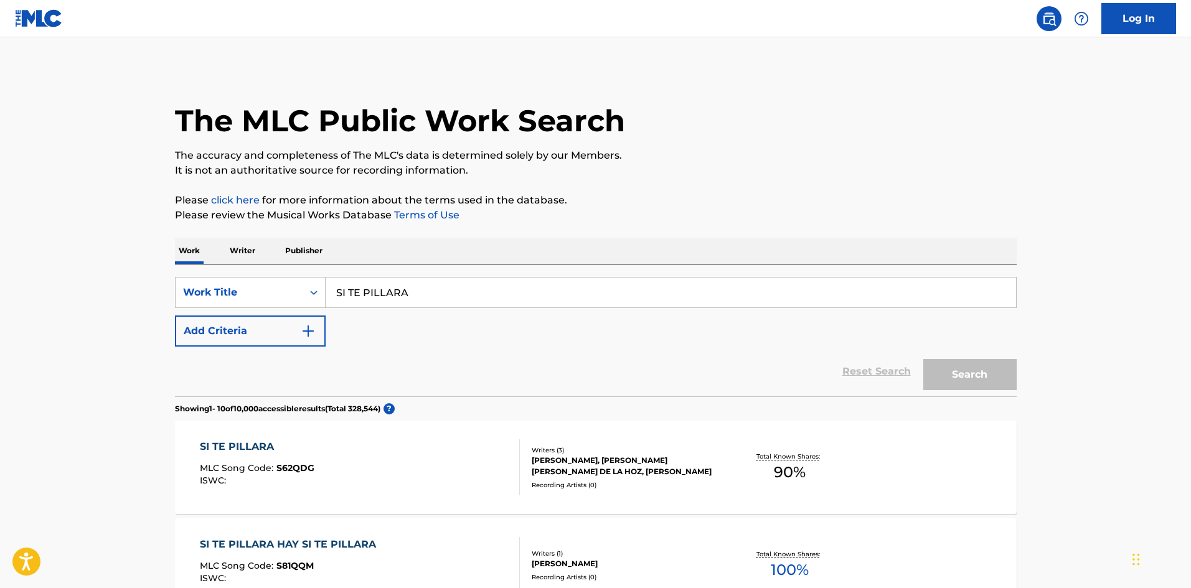
scroll to position [125, 0]
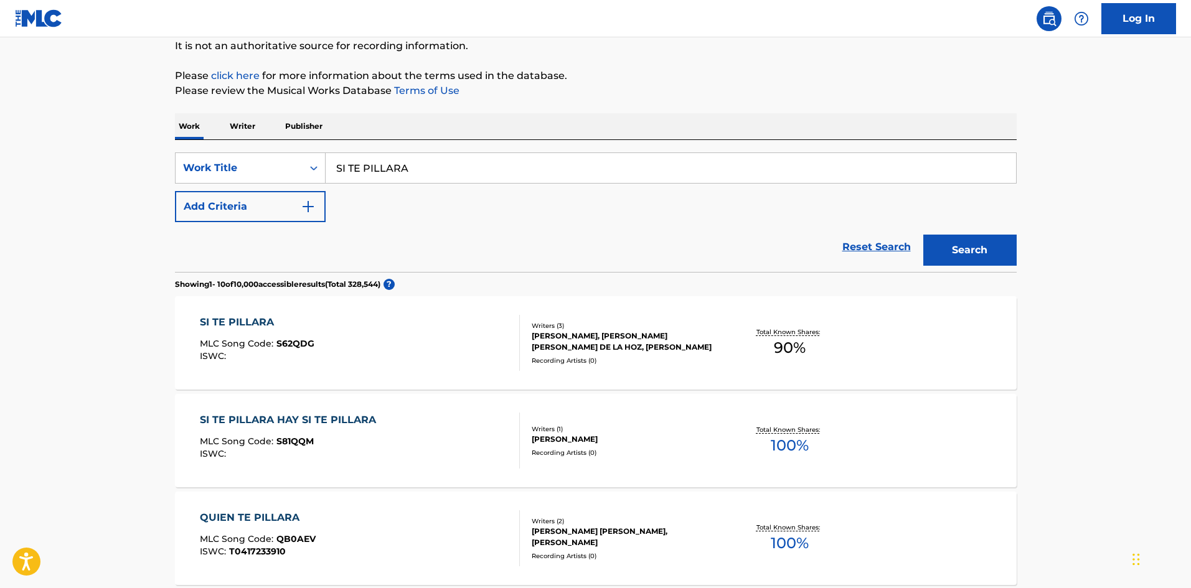
click at [375, 160] on input "SI TE PILLARA" at bounding box center [671, 168] width 690 height 30
type input "THAT MAKES ME THIRSTY"
click at [923, 235] on button "Search" at bounding box center [969, 250] width 93 height 31
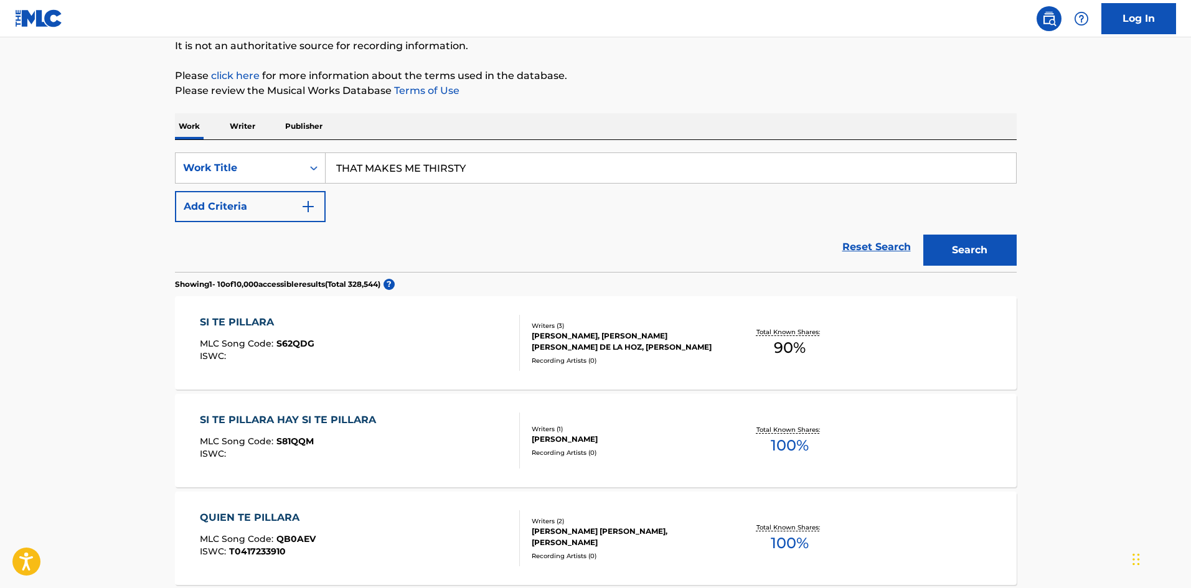
scroll to position [0, 0]
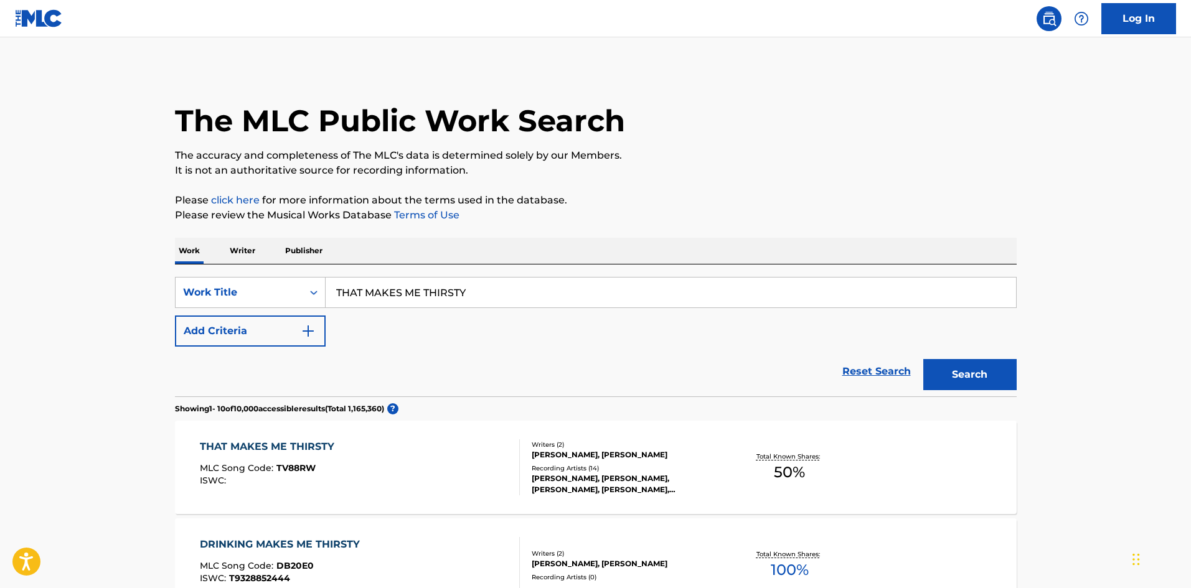
click at [360, 441] on div "THAT MAKES ME THIRSTY MLC Song Code : TV88RW ISWC :" at bounding box center [360, 468] width 320 height 56
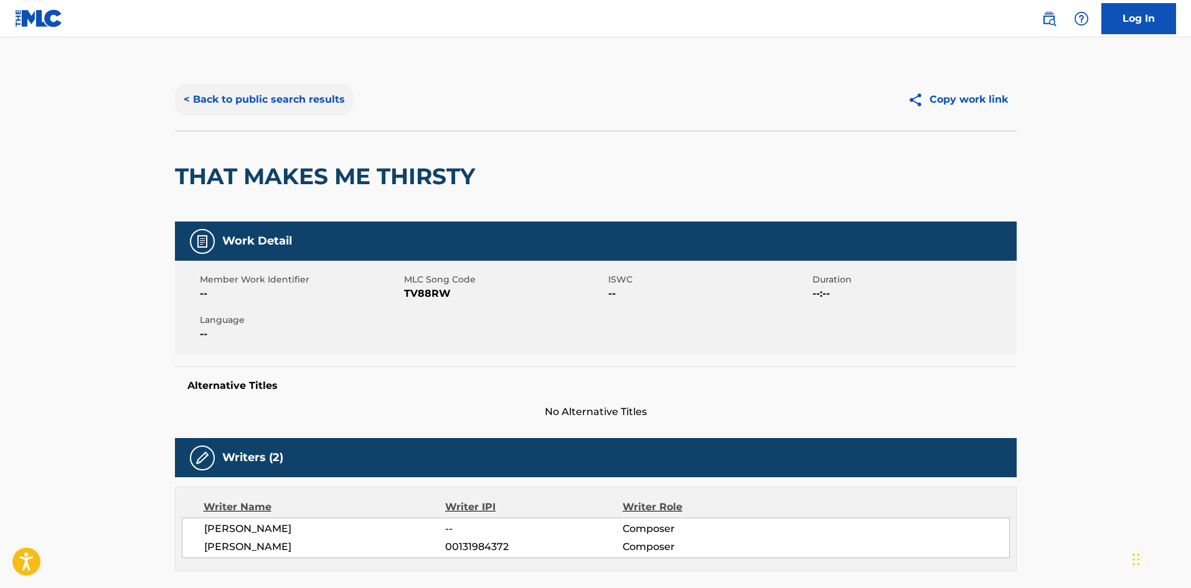
click at [261, 102] on button "< Back to public search results" at bounding box center [264, 99] width 179 height 31
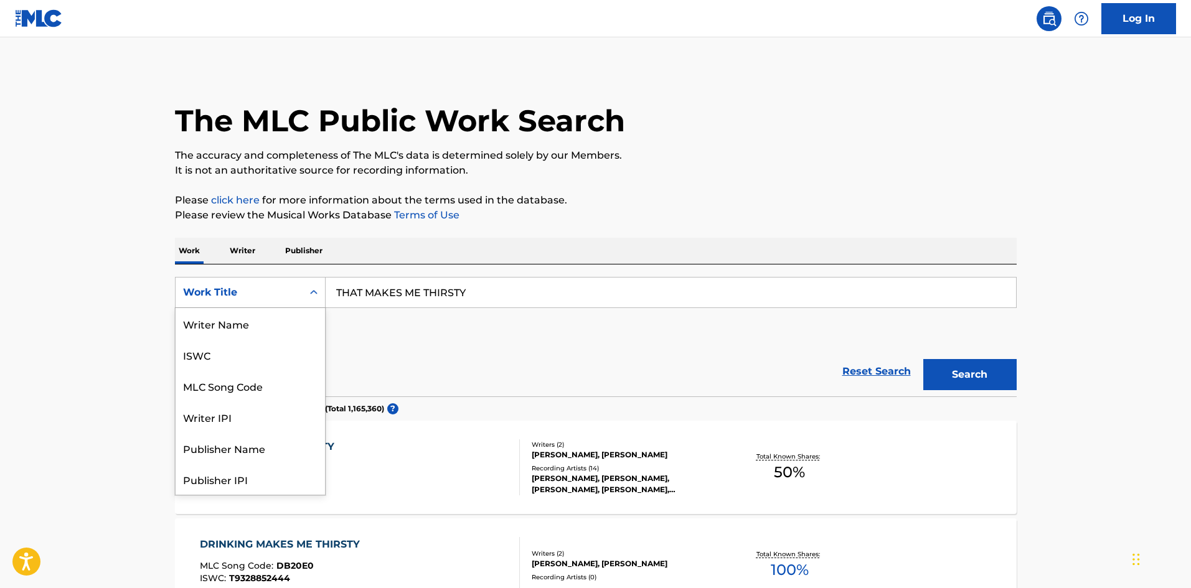
click at [268, 292] on div "Work Title" at bounding box center [239, 292] width 112 height 15
click at [410, 293] on input "THAT MAKES ME THIRSTY" at bounding box center [671, 293] width 690 height 30
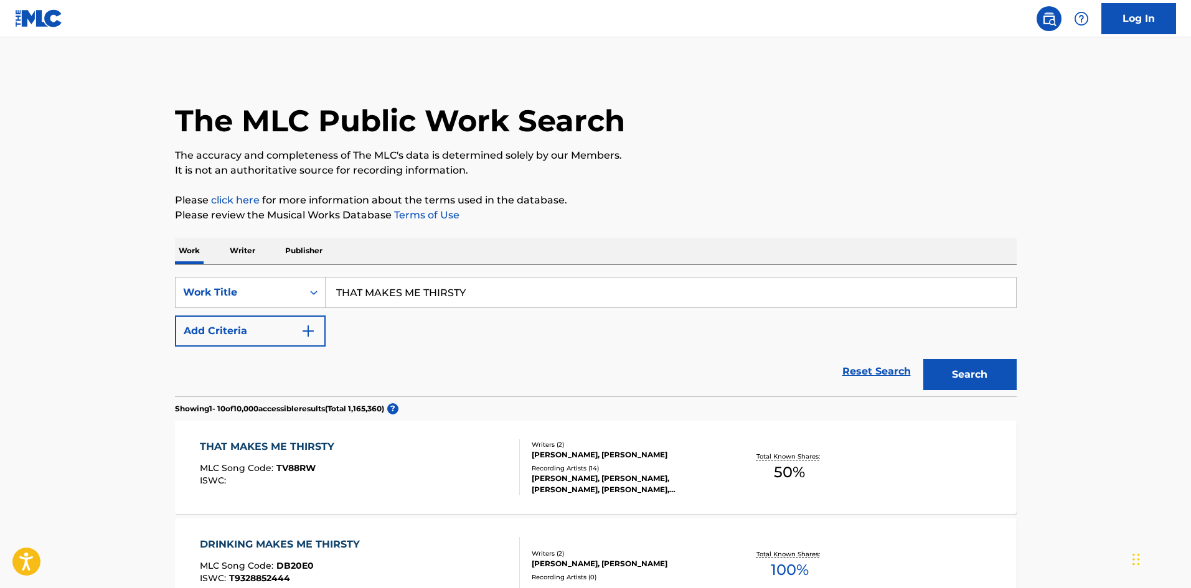
click at [410, 293] on input "THAT MAKES ME THIRSTY" at bounding box center [671, 293] width 690 height 30
paste input "APULANTA"
click at [969, 370] on button "Search" at bounding box center [969, 374] width 93 height 31
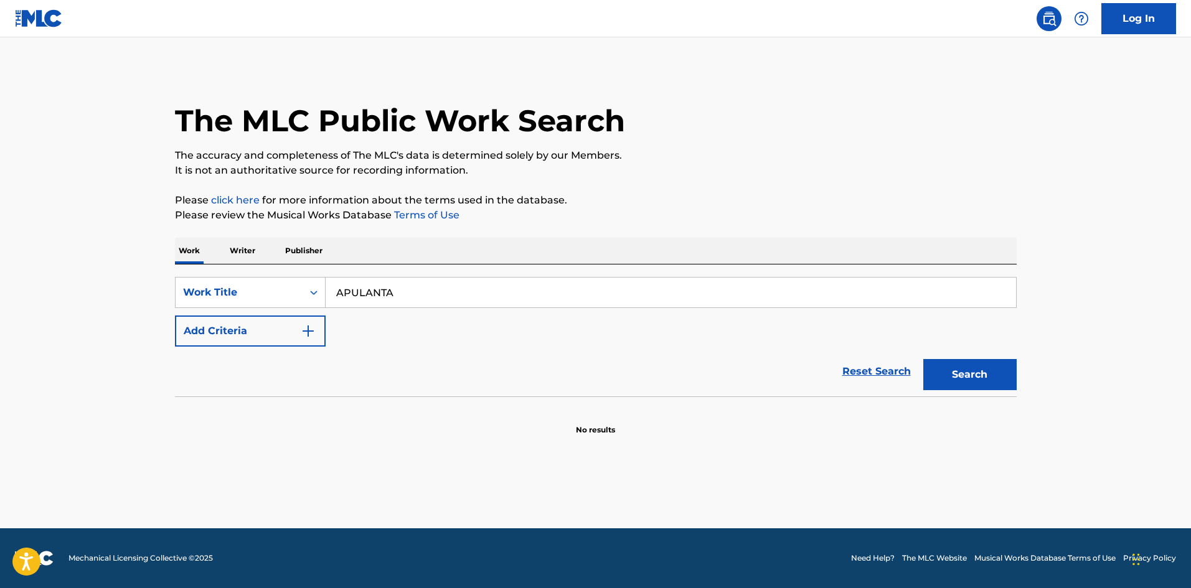
click at [344, 294] on input "APULANTA" at bounding box center [671, 293] width 690 height 30
click at [923, 359] on button "Search" at bounding box center [969, 374] width 93 height 31
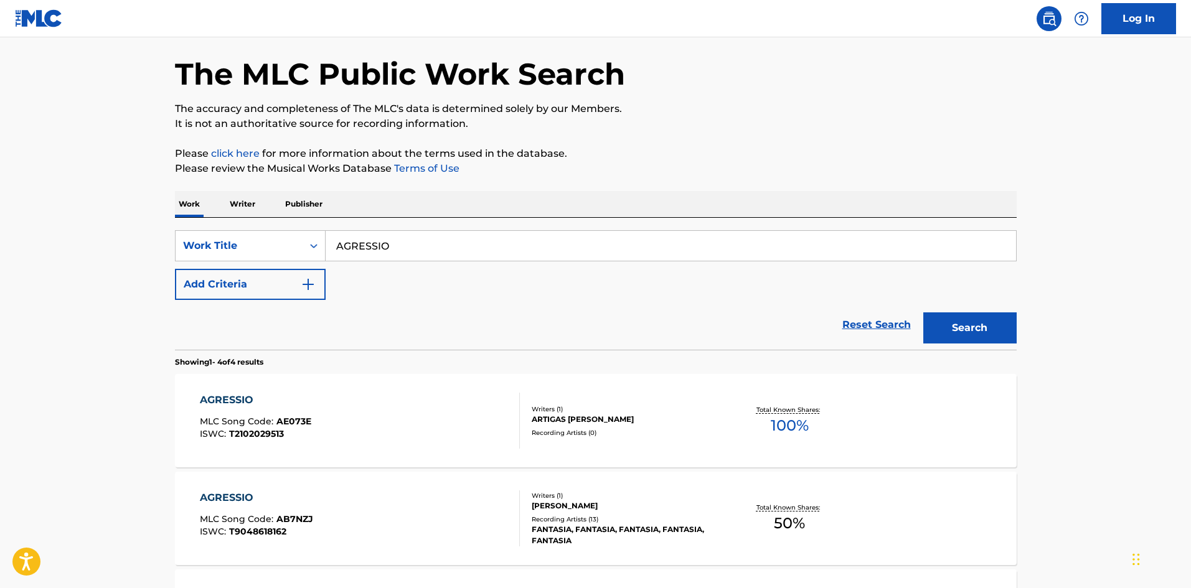
scroll to position [187, 0]
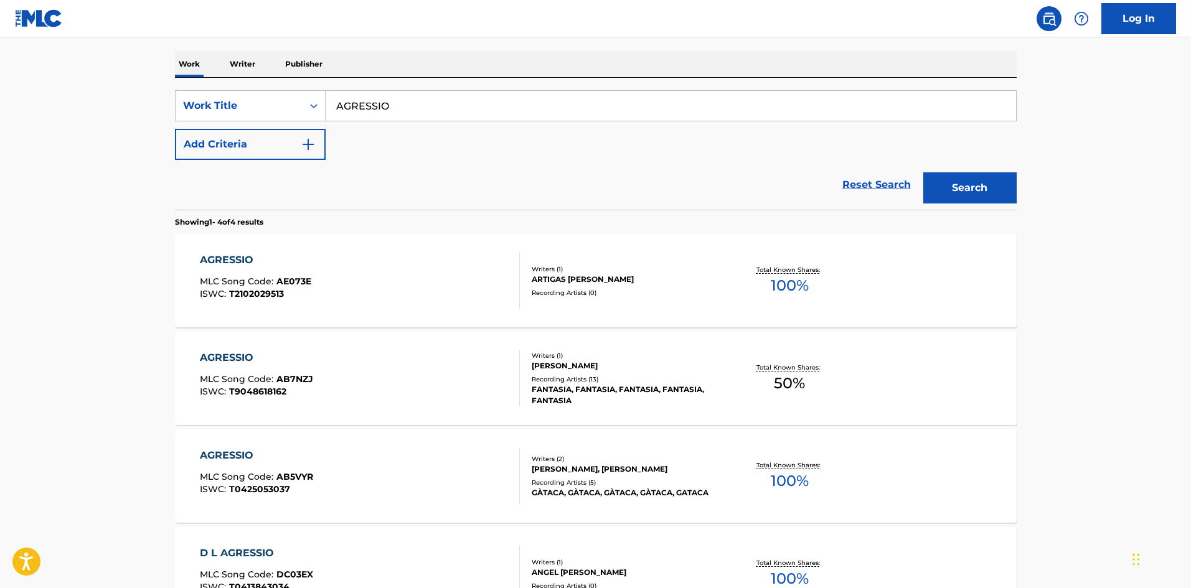
click at [453, 109] on input "AGRESSIO" at bounding box center [671, 106] width 690 height 30
paste input "PIHTIOTE"
type input "PIHTIOTE"
click at [951, 180] on button "Search" at bounding box center [969, 187] width 93 height 31
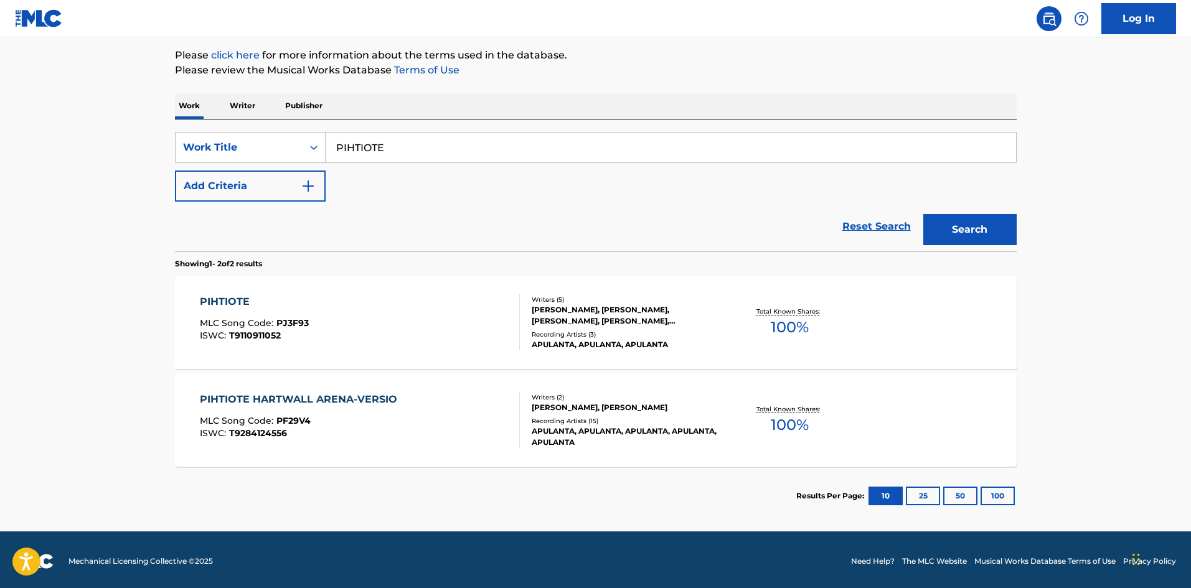
scroll to position [148, 0]
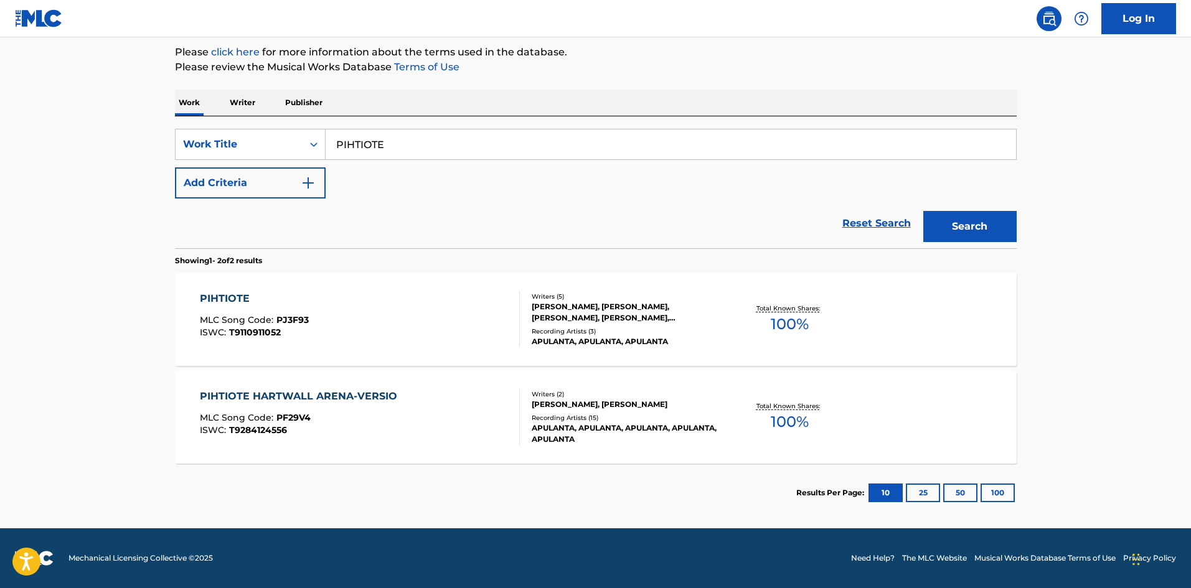
click at [228, 293] on div "PIHTIOTE" at bounding box center [254, 298] width 109 height 15
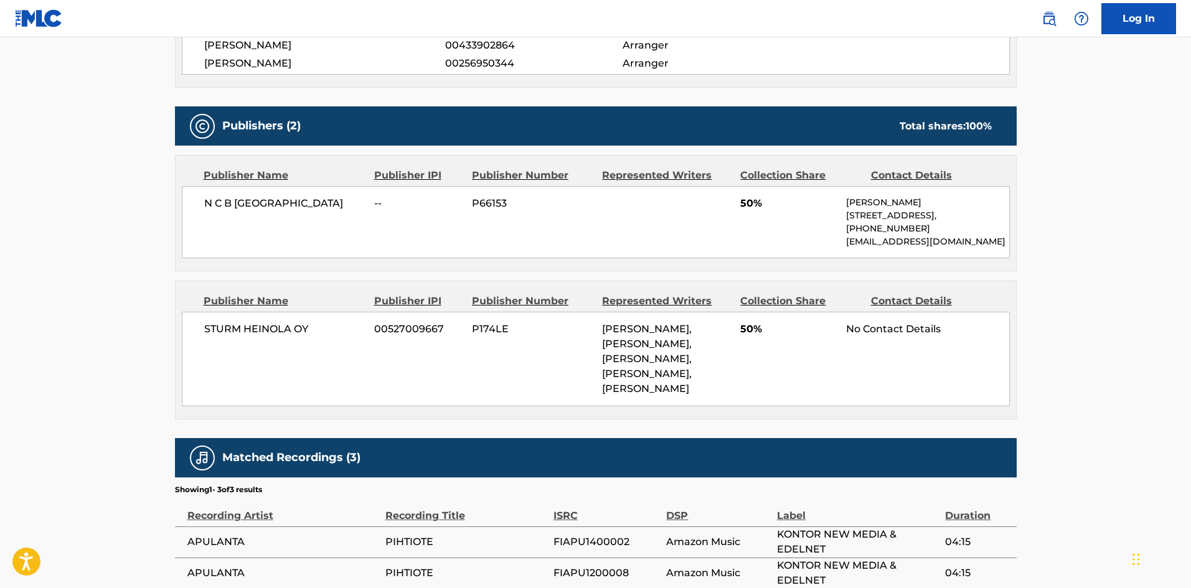
scroll to position [560, 0]
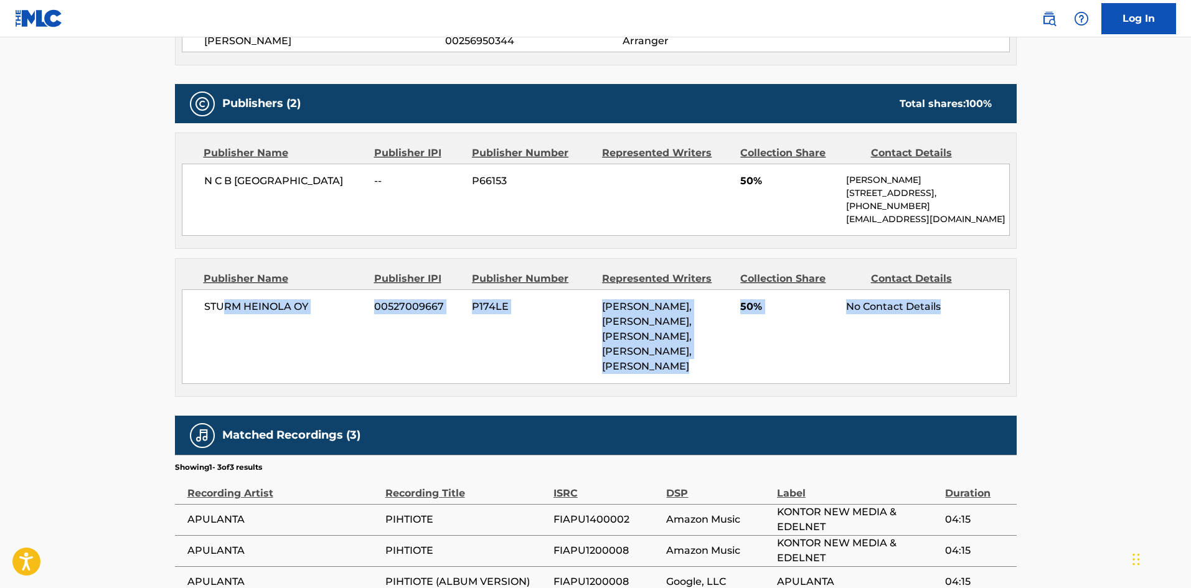
drag, startPoint x: 292, startPoint y: 299, endPoint x: 997, endPoint y: 398, distance: 711.6
click at [997, 384] on div "STURM HEINOLA OY 00527009667 P174LE ANSSI TIKANMAKI, JYRKI JANNE OLAVI TUOVINEN…" at bounding box center [596, 336] width 828 height 95
click at [220, 311] on span "STURM HEINOLA OY" at bounding box center [284, 306] width 161 height 15
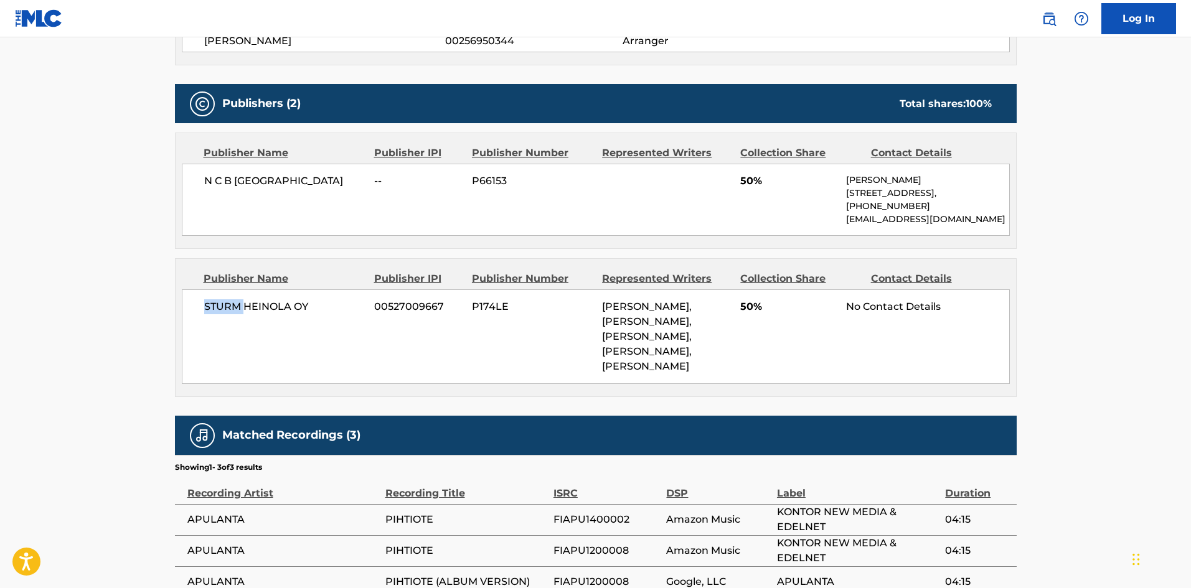
click at [220, 311] on span "STURM HEINOLA OY" at bounding box center [284, 306] width 161 height 15
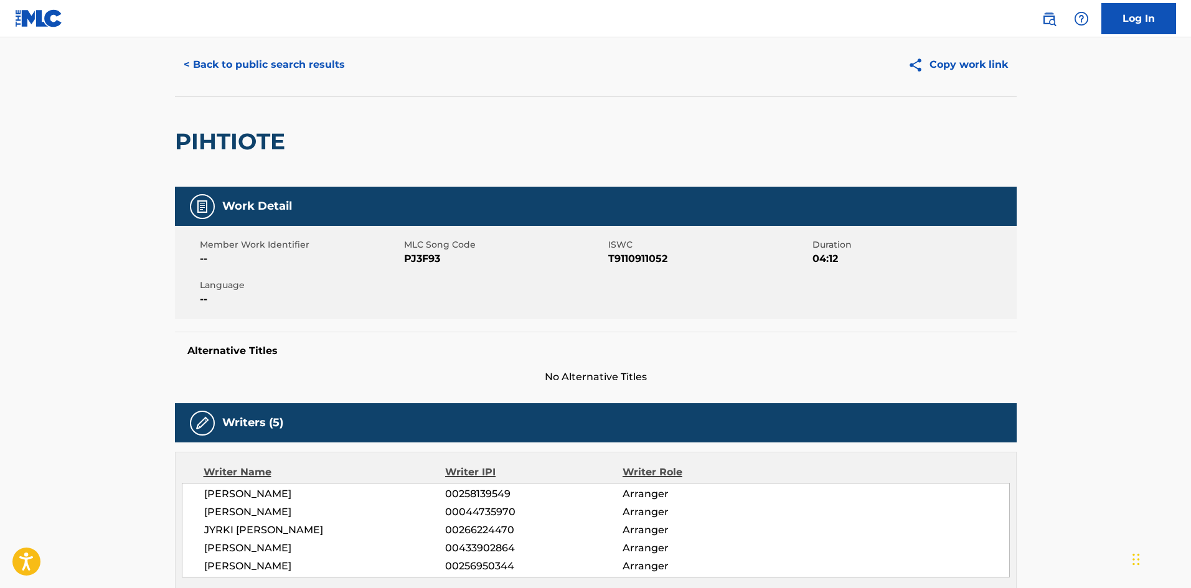
scroll to position [125, 0]
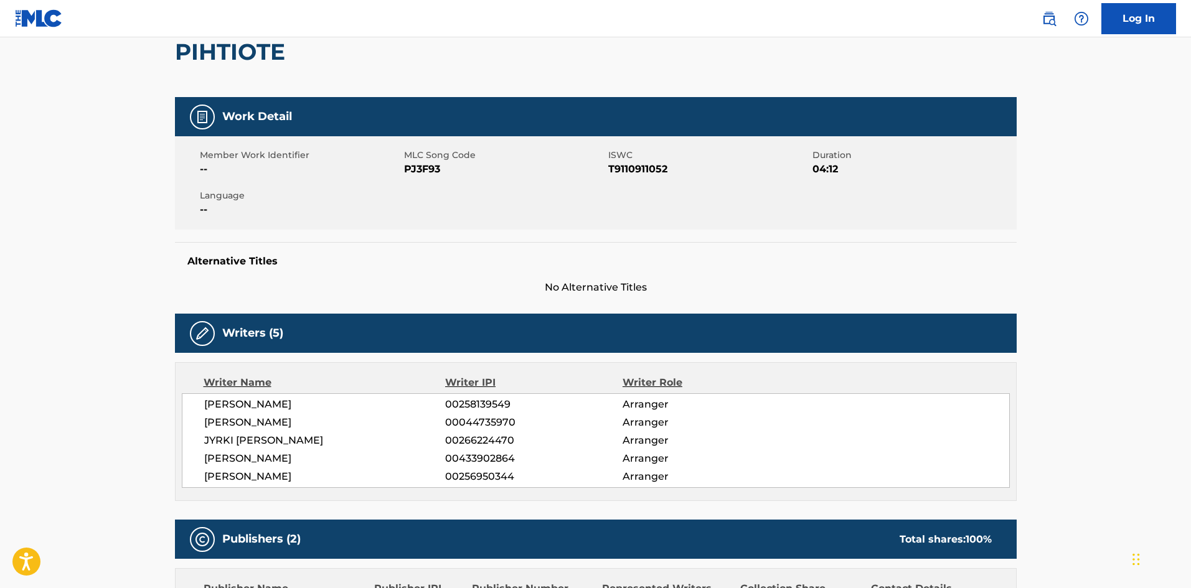
click at [349, 475] on span "[PERSON_NAME]" at bounding box center [325, 476] width 242 height 15
click at [349, 474] on span "[PERSON_NAME]" at bounding box center [325, 476] width 242 height 15
copy span "SANTAPUKKI"
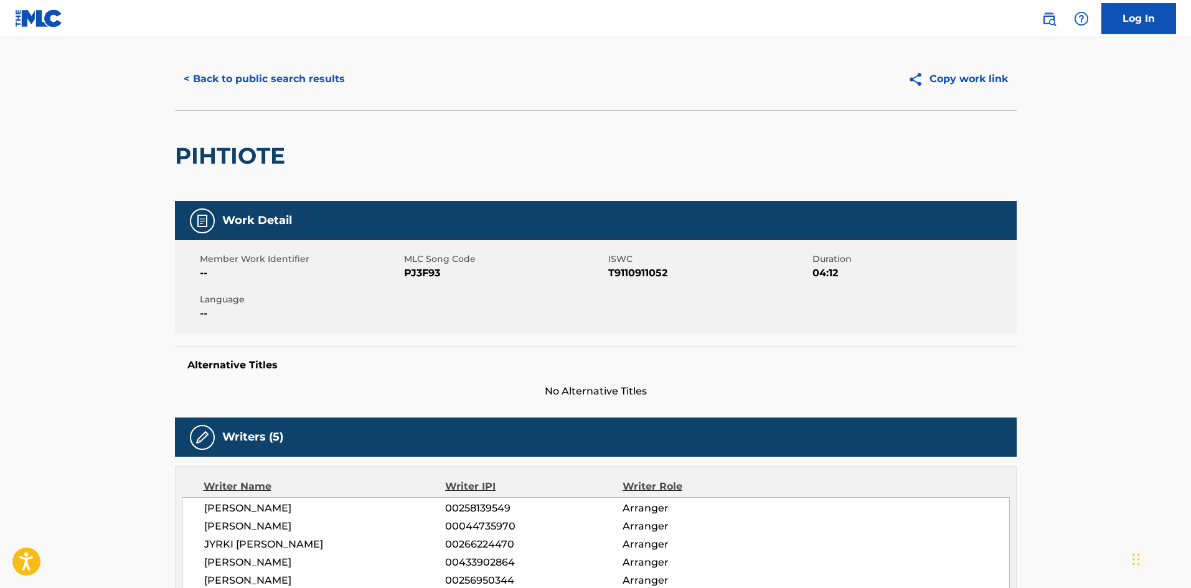
scroll to position [0, 0]
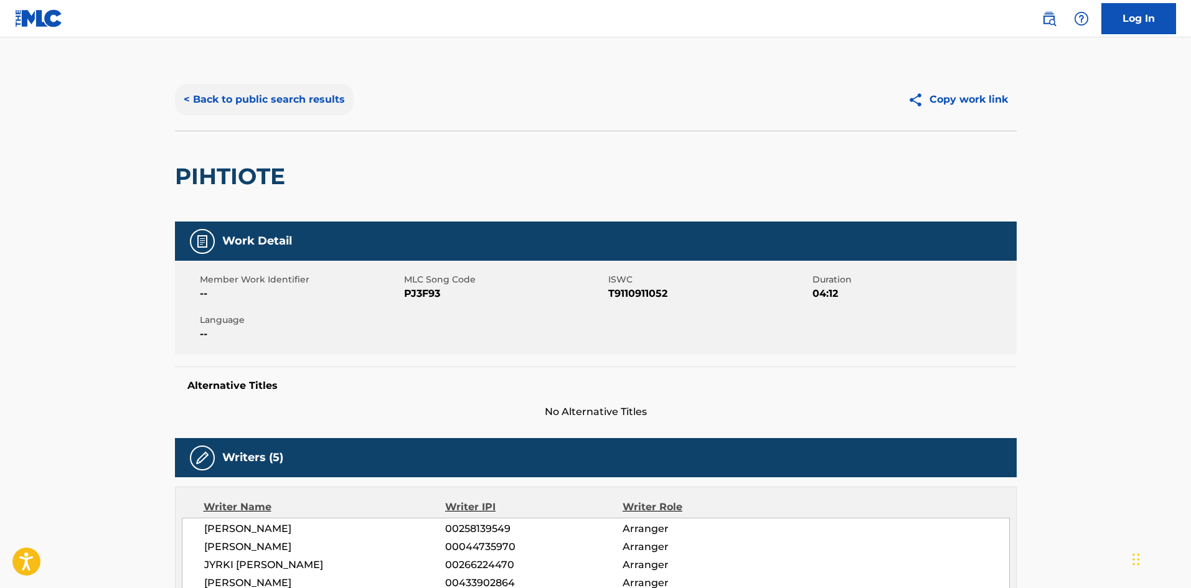
click at [239, 87] on button "< Back to public search results" at bounding box center [264, 99] width 179 height 31
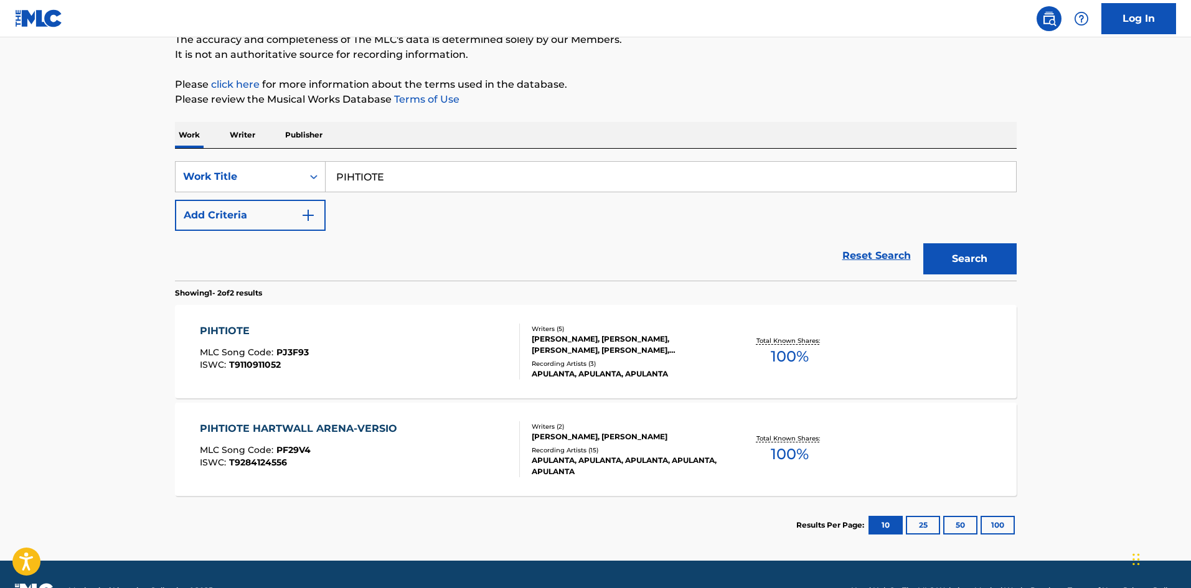
click at [443, 175] on input "PIHTIOTE" at bounding box center [671, 177] width 690 height 30
click at [442, 177] on input "PIHTIOTE" at bounding box center [671, 177] width 690 height 30
type input "PIH"
click at [258, 133] on p "Writer" at bounding box center [242, 135] width 33 height 26
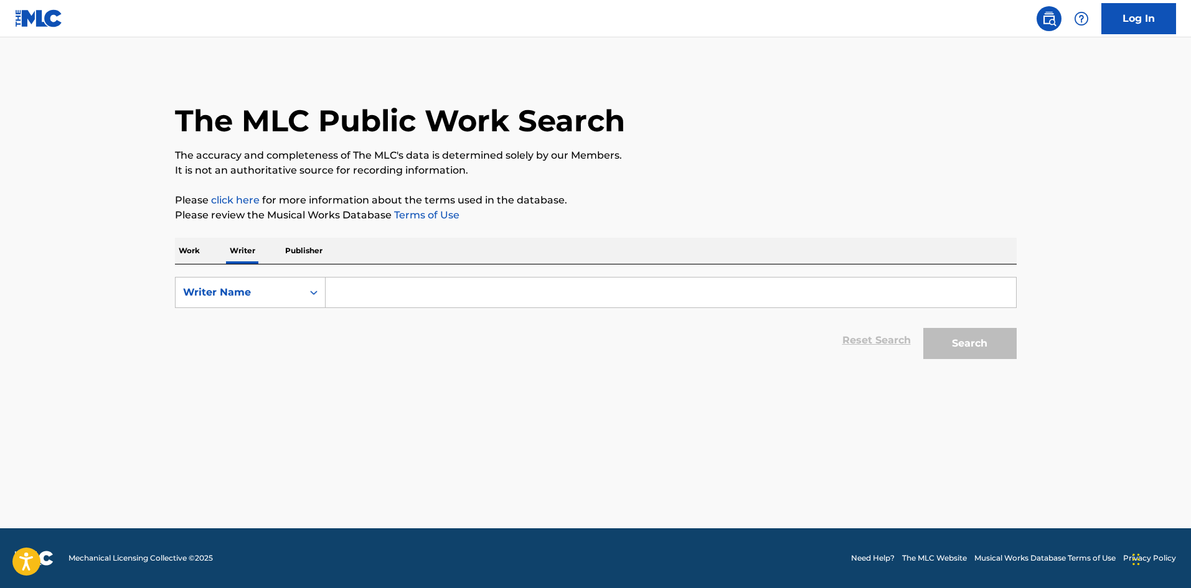
click at [392, 304] on input "Search Form" at bounding box center [671, 293] width 690 height 30
paste input "SANTAPUKKI"
type input "SANTAPUKKI"
click at [952, 336] on button "Search" at bounding box center [969, 343] width 93 height 31
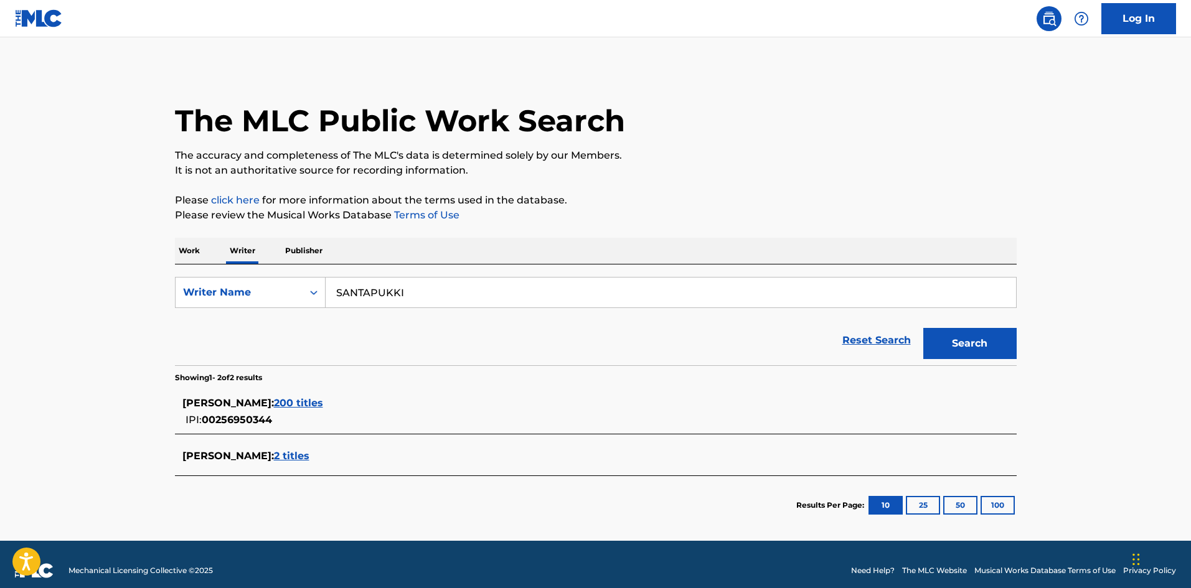
drag, startPoint x: 397, startPoint y: 403, endPoint x: 375, endPoint y: 430, distance: 34.1
click at [375, 430] on div "SIMO JOHANNES SANTAPUKKI : 200 titles IPI: 00256950344" at bounding box center [596, 412] width 842 height 44
drag, startPoint x: 358, startPoint y: 400, endPoint x: 370, endPoint y: 436, distance: 37.6
click at [370, 436] on section "SIMO JOHANNES SANTAPUKKI : 200 titles IPI: 00256950344 SIMO JOHANNES SANTAPUKKI…" at bounding box center [596, 429] width 842 height 93
drag, startPoint x: 374, startPoint y: 404, endPoint x: 383, endPoint y: 395, distance: 12.3
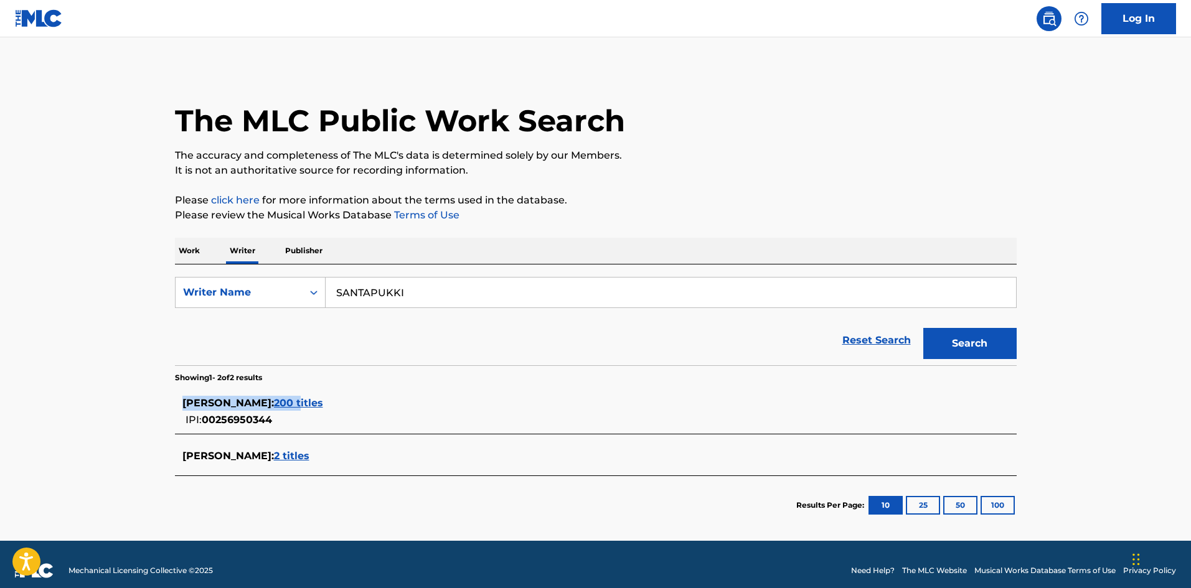
click at [396, 379] on div "Showing 1 - 2 of 2 results SIMO JOHANNES SANTAPUKKI : 200 titles IPI: 002569503…" at bounding box center [596, 449] width 842 height 169
click at [323, 402] on span "200 titles" at bounding box center [298, 403] width 49 height 12
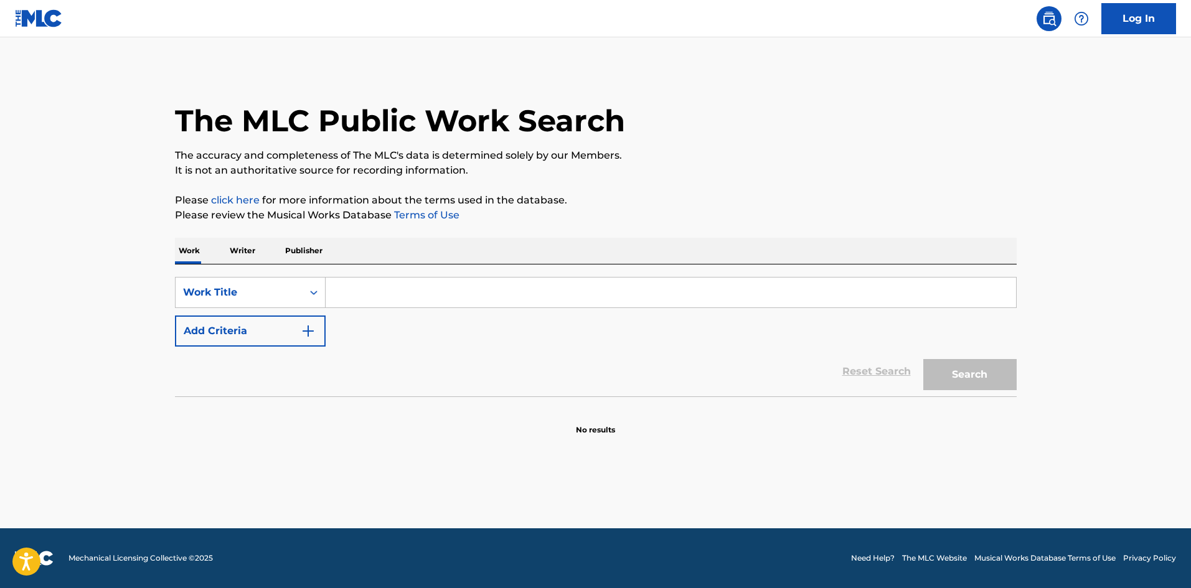
click at [382, 294] on input "Search Form" at bounding box center [671, 293] width 690 height 30
type input "dusty bibles"
click at [923, 359] on button "Search" at bounding box center [969, 374] width 93 height 31
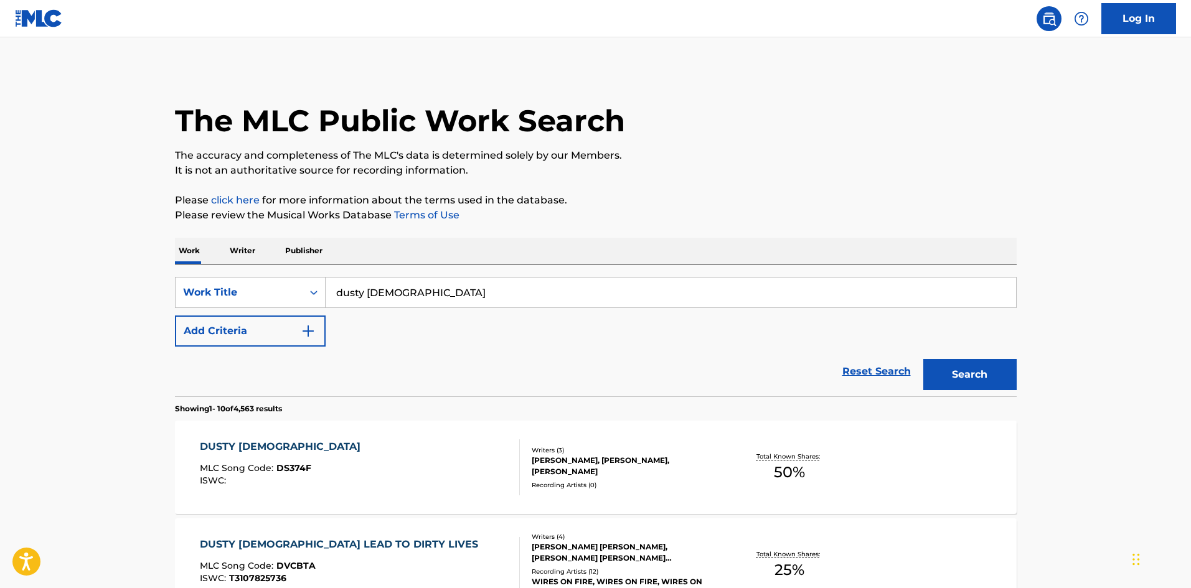
click at [423, 473] on div "DUSTY BIBLES MLC Song Code : DS374F ISWC :" at bounding box center [360, 468] width 320 height 56
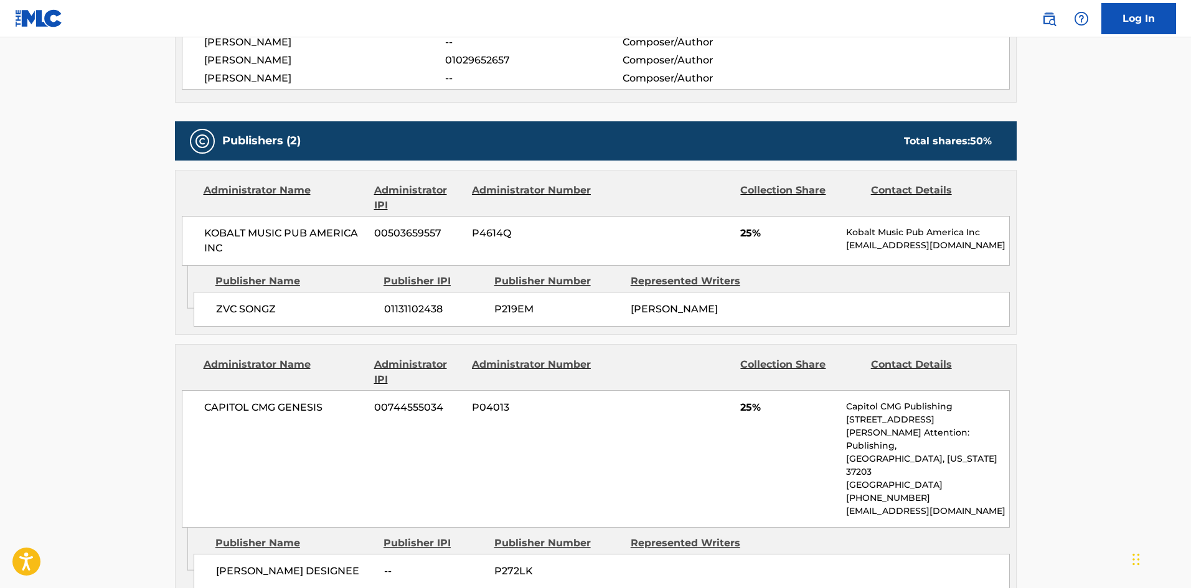
scroll to position [472, 0]
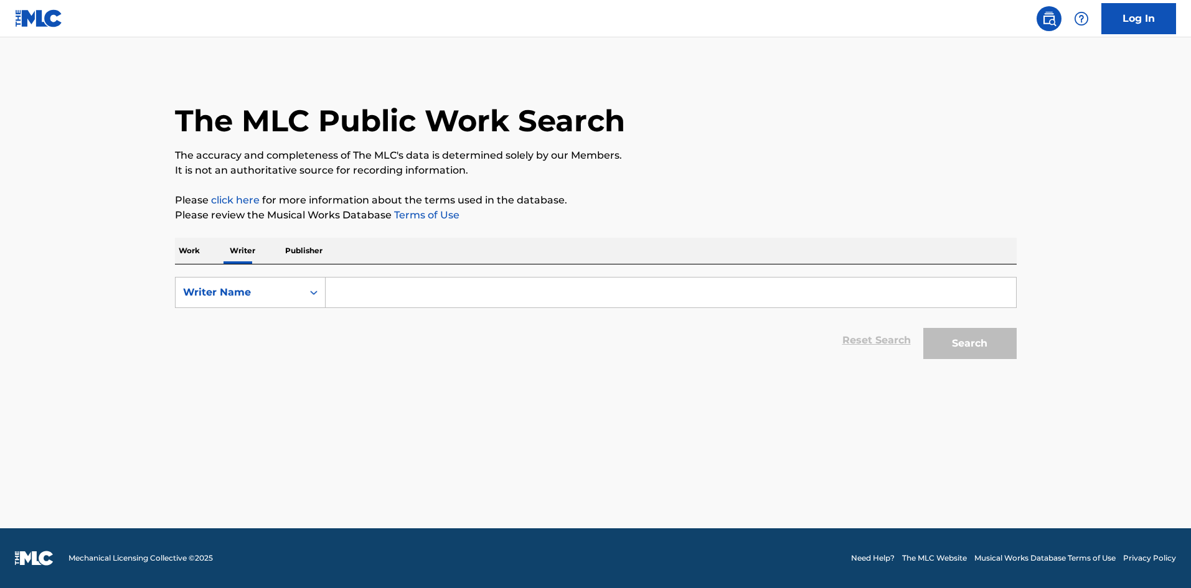
click at [402, 306] on input "Search Form" at bounding box center [671, 293] width 690 height 30
paste input "SANTAPUKKI"
type input "SANTAPUKKI"
click at [956, 352] on button "Search" at bounding box center [969, 343] width 93 height 31
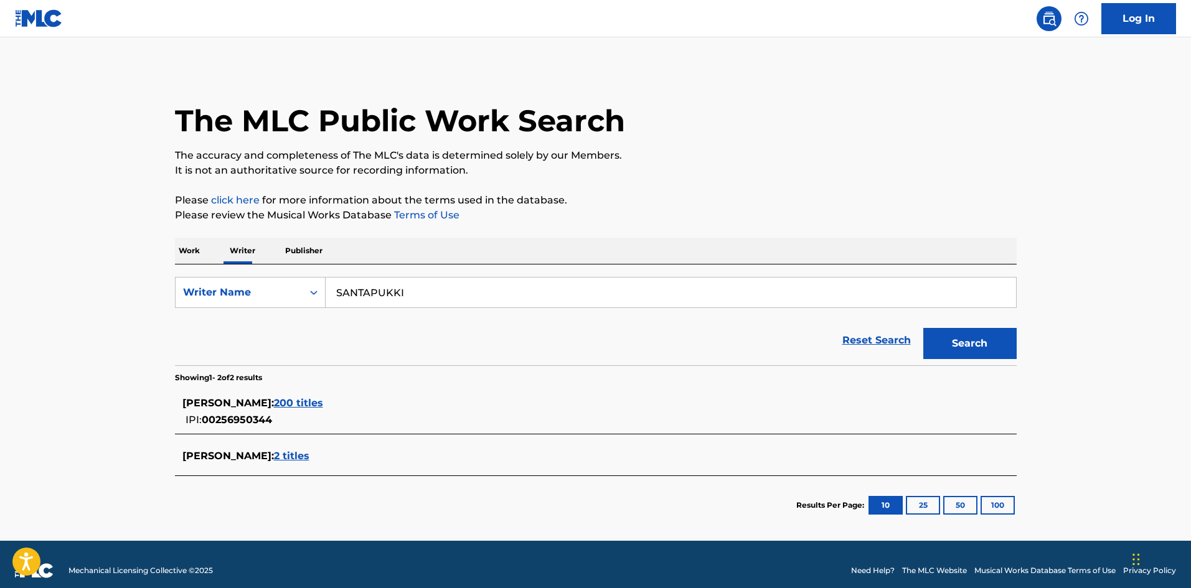
click at [323, 403] on span "200 titles" at bounding box center [298, 403] width 49 height 12
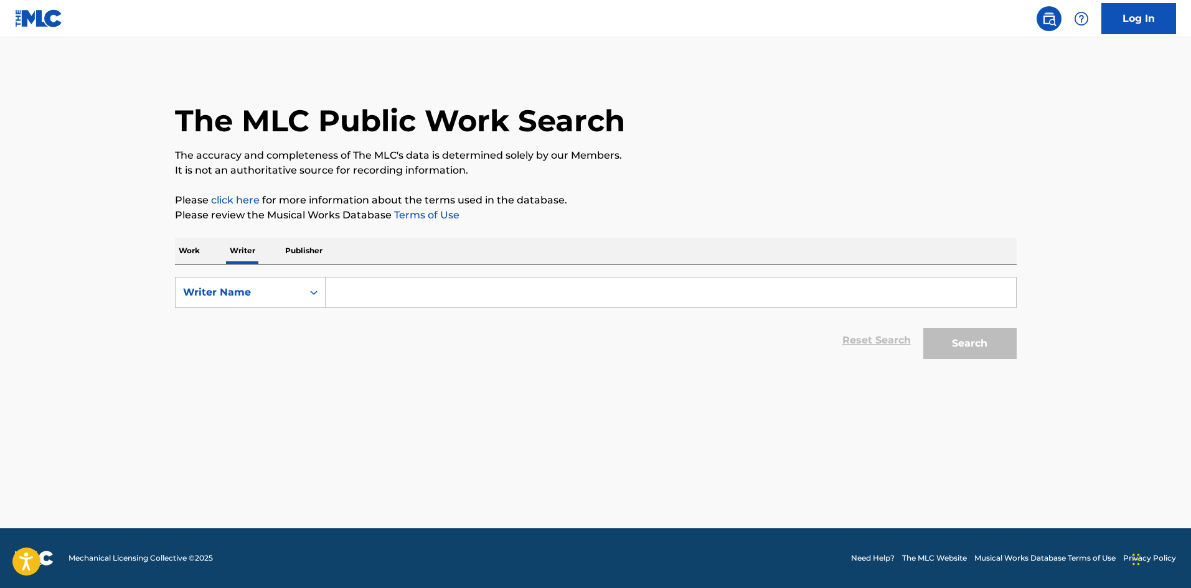
click at [407, 291] on input "Search Form" at bounding box center [671, 293] width 690 height 30
paste input "SANTAPUKKI"
type input "SANTAPUKKI"
click at [957, 350] on button "Search" at bounding box center [969, 343] width 93 height 31
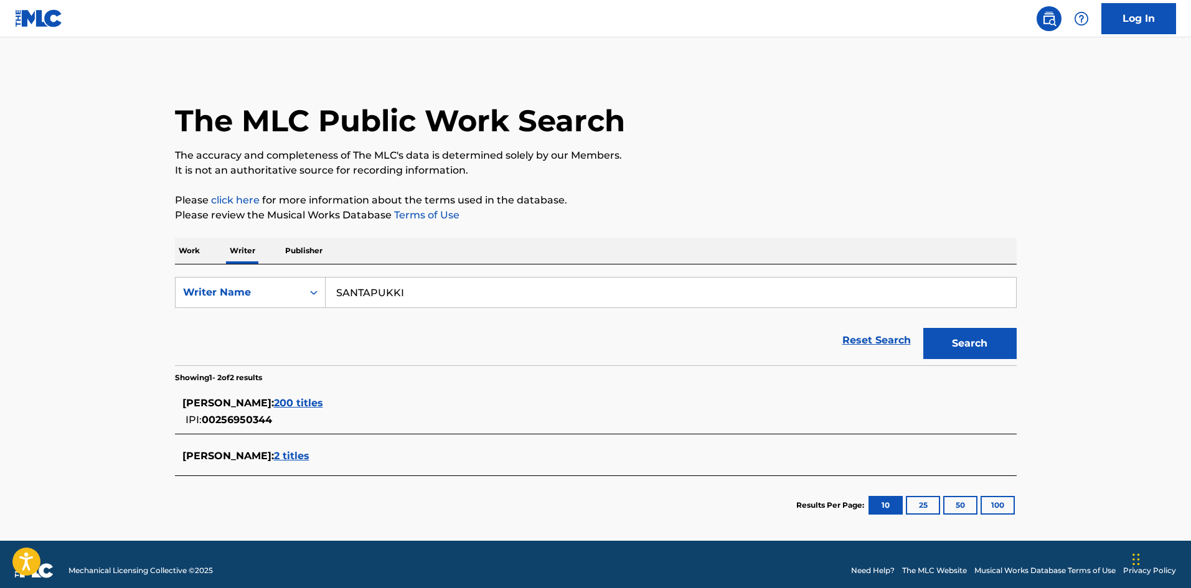
click at [309, 460] on span "2 titles" at bounding box center [291, 456] width 35 height 12
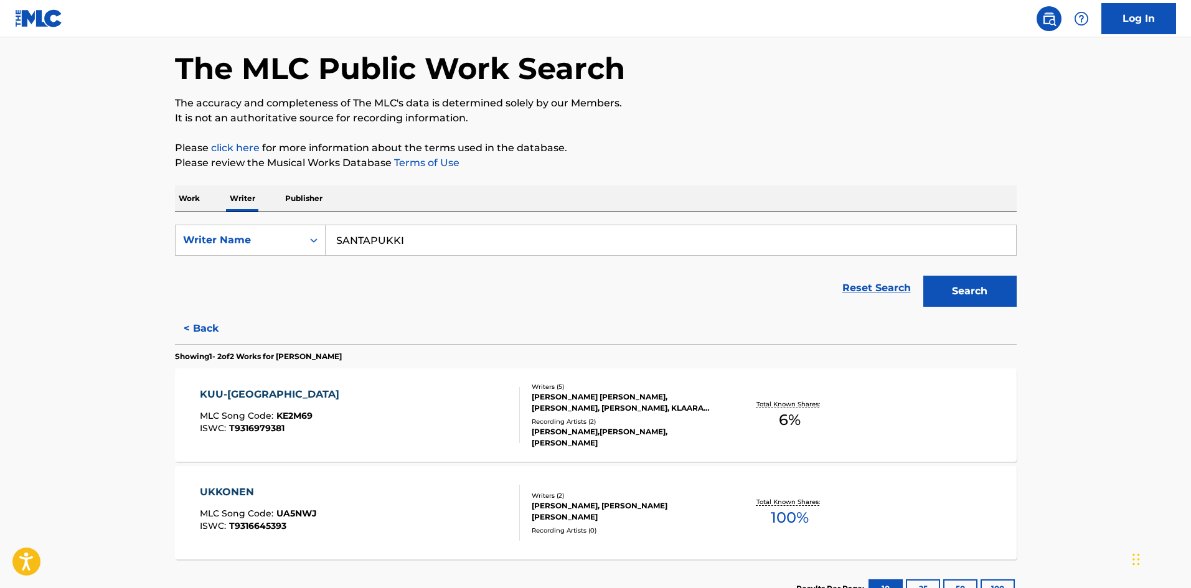
scroll to position [125, 0]
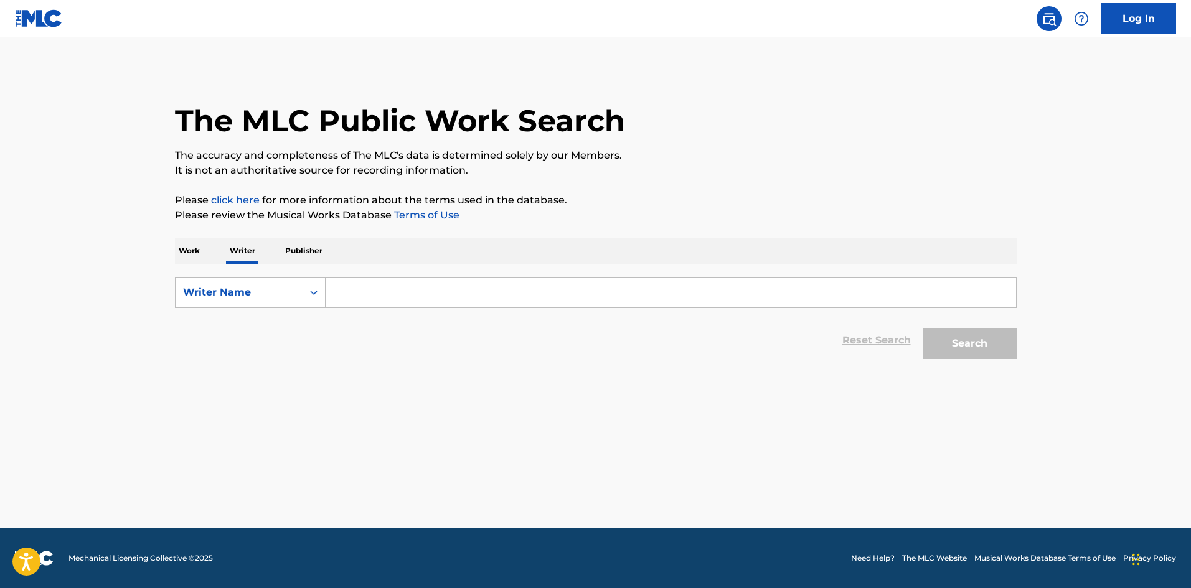
click at [453, 308] on form "SearchWithCriteria0fbd12fb-a8e4-4381-bffd-ada9eef887e1 Writer Name Reset Search…" at bounding box center [596, 321] width 842 height 88
click at [435, 273] on div "SearchWithCriteria0fbd12fb-a8e4-4381-bffd-ada9eef887e1 Writer Name Reset Search…" at bounding box center [596, 315] width 842 height 101
click at [435, 283] on input "Search Form" at bounding box center [671, 293] width 690 height 30
paste input "SANTAPUKKI"
type input "SANTAPUKKI"
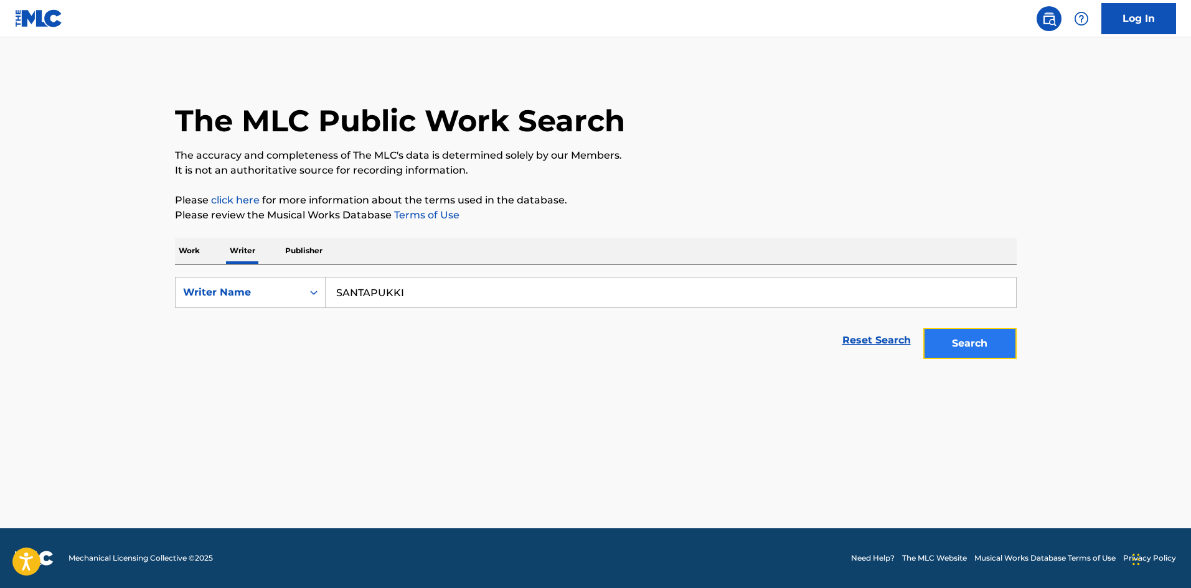
click at [961, 358] on button "Search" at bounding box center [969, 343] width 93 height 31
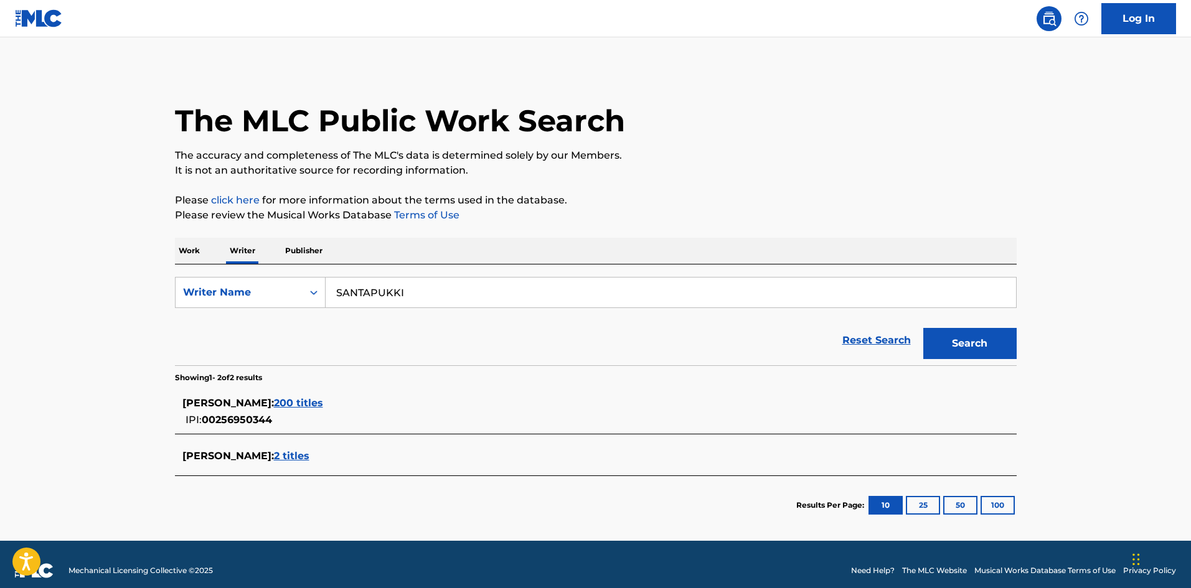
click at [323, 406] on span "200 titles" at bounding box center [298, 403] width 49 height 12
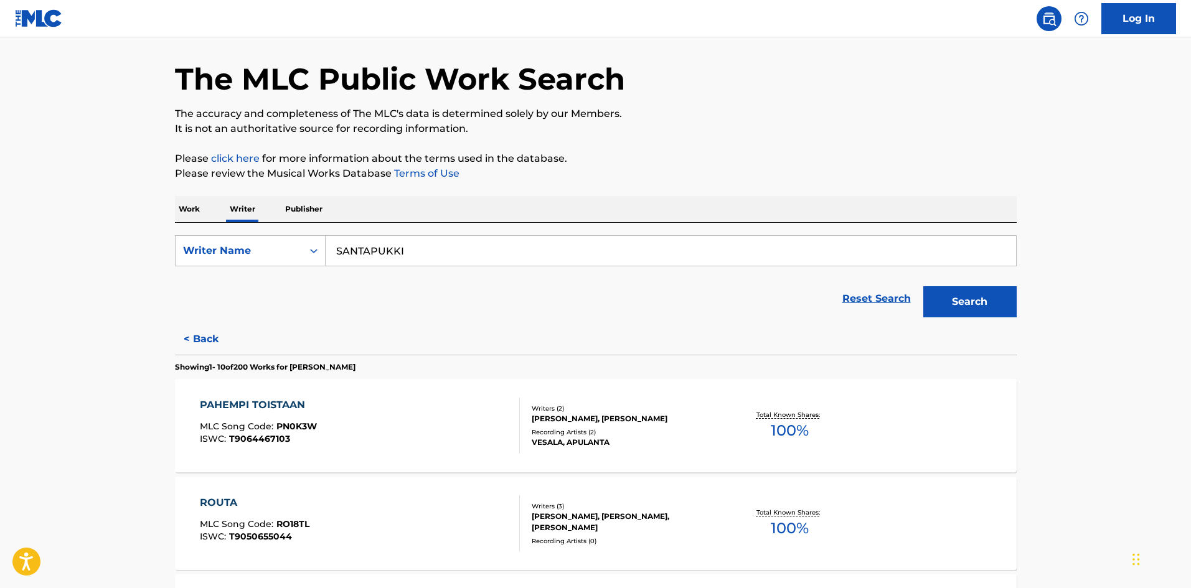
scroll to position [189, 0]
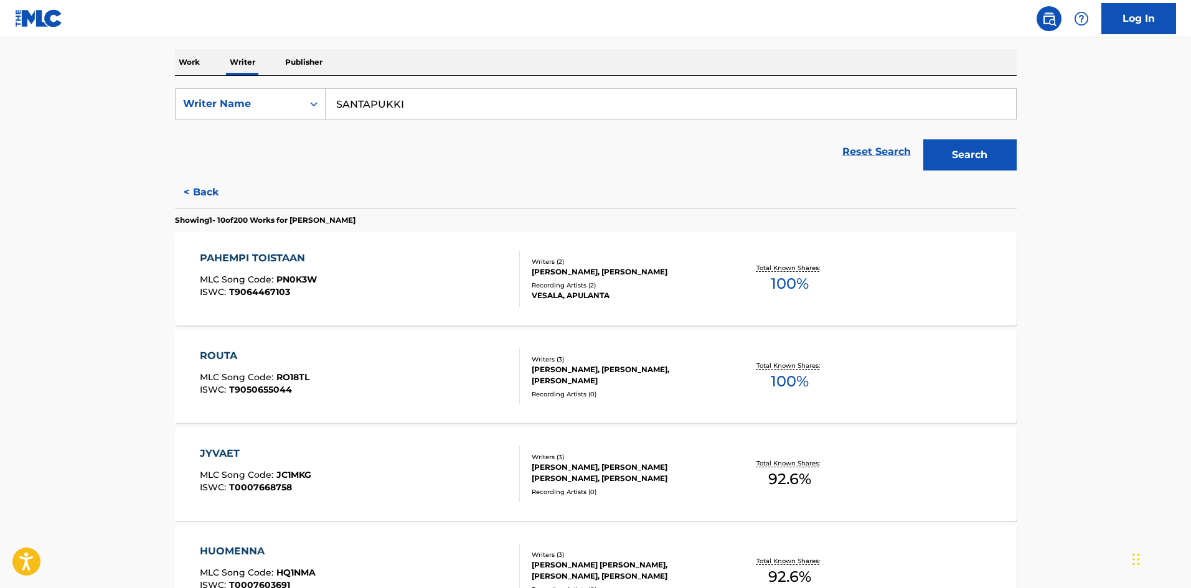
click at [196, 62] on p "Work" at bounding box center [189, 62] width 29 height 26
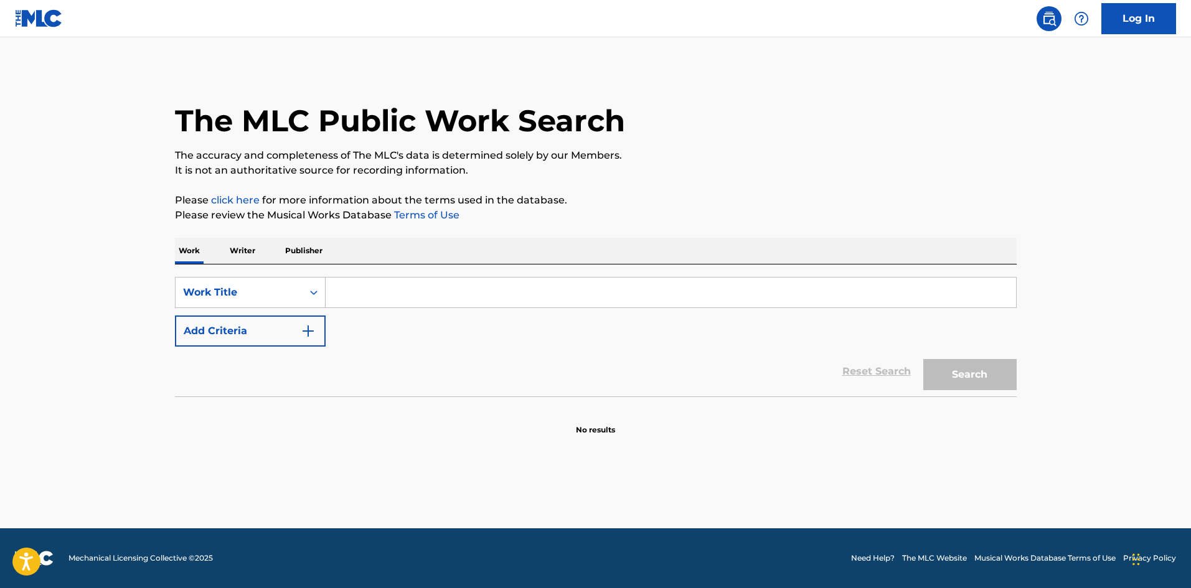
click at [406, 293] on input "Search Form" at bounding box center [671, 293] width 690 height 30
paste input "KIROUS"
type input "KIROUS"
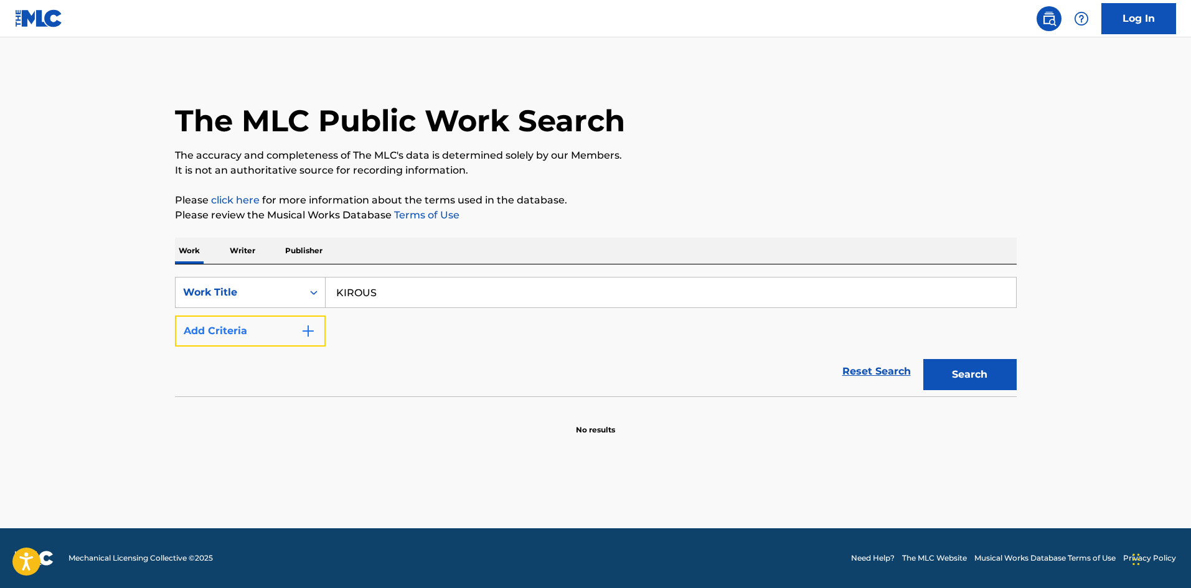
click at [317, 329] on button "Add Criteria" at bounding box center [250, 331] width 151 height 31
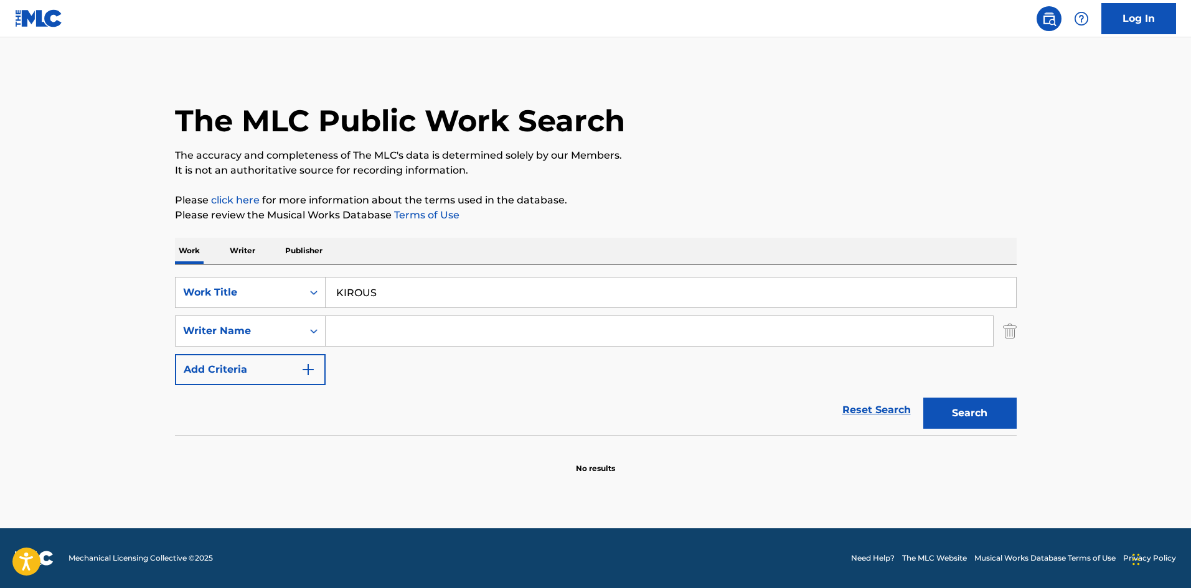
click at [389, 327] on input "Search Form" at bounding box center [659, 331] width 667 height 30
type input "SANTAPUKKI"
click at [923, 398] on button "Search" at bounding box center [969, 413] width 93 height 31
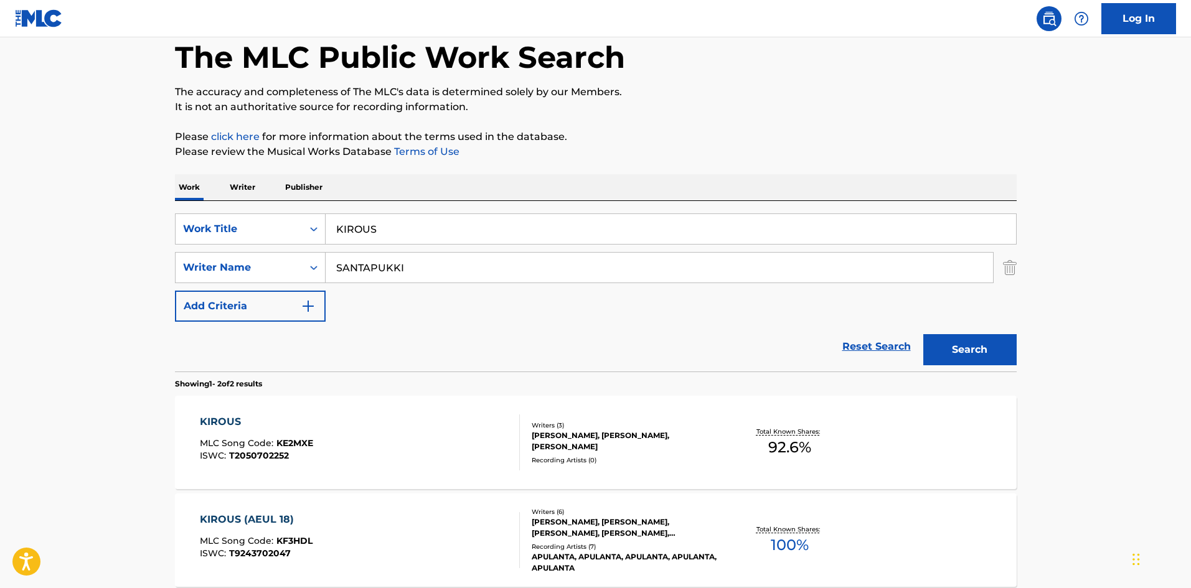
scroll to position [187, 0]
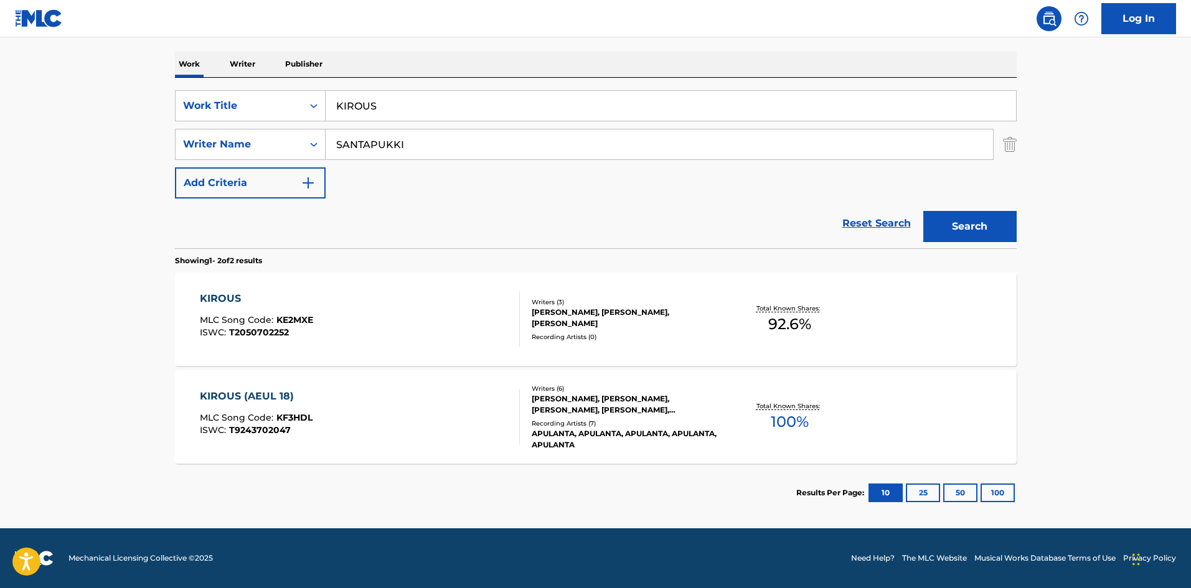
click at [332, 318] on div "KIROUS MLC Song Code : KE2MXE ISWC : T2050702252" at bounding box center [360, 319] width 320 height 56
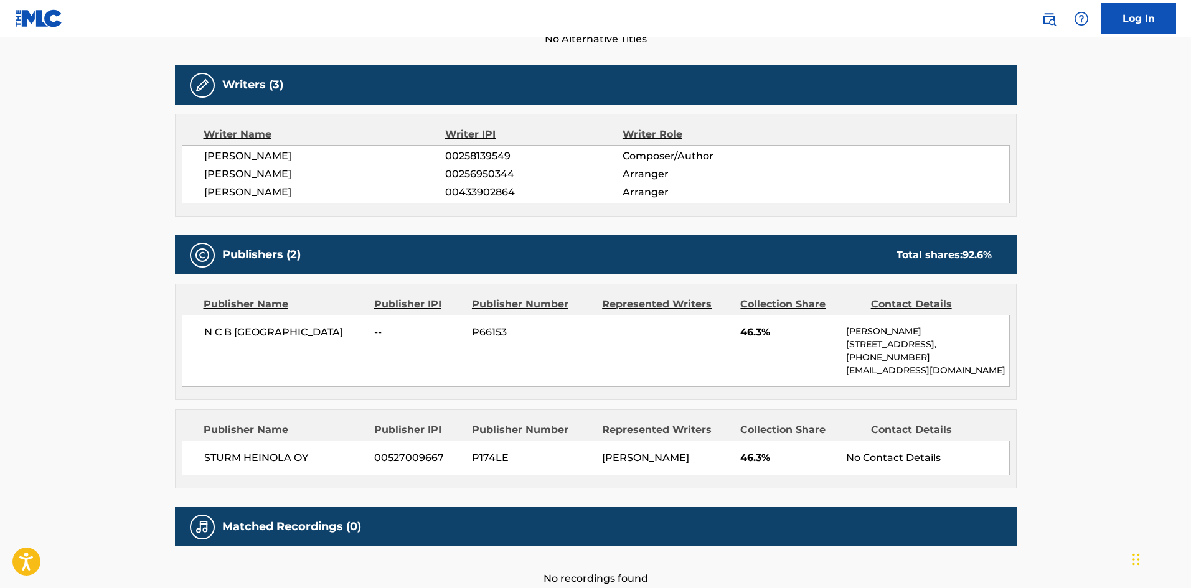
scroll to position [374, 0]
